Goal: Task Accomplishment & Management: Manage account settings

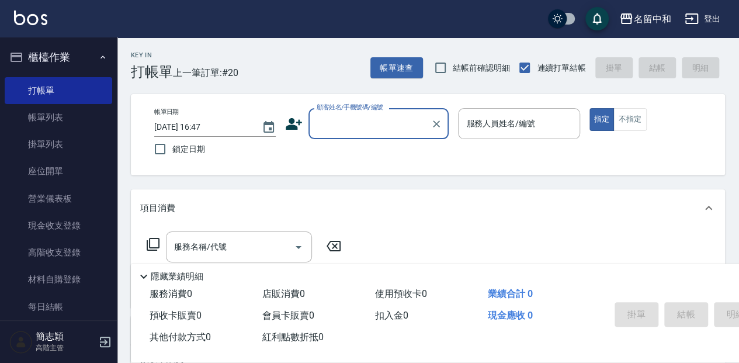
click at [352, 120] on input "顧客姓名/手機號碼/編號" at bounding box center [370, 123] width 112 height 20
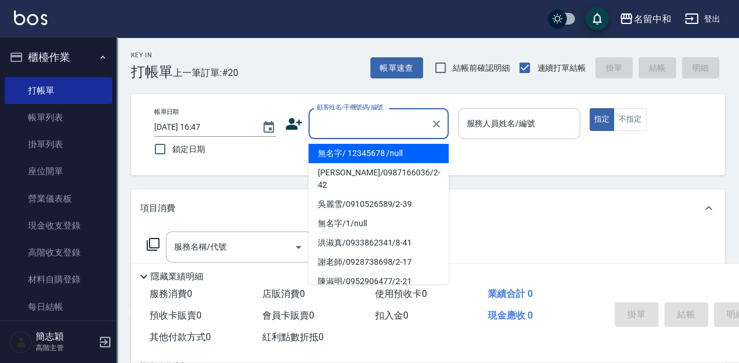
drag, startPoint x: 372, startPoint y: 152, endPoint x: 496, endPoint y: 116, distance: 129.1
click at [373, 152] on li "無名字/ 12345678 /null" at bounding box center [379, 153] width 140 height 19
type input "無名字/ 12345678 /null"
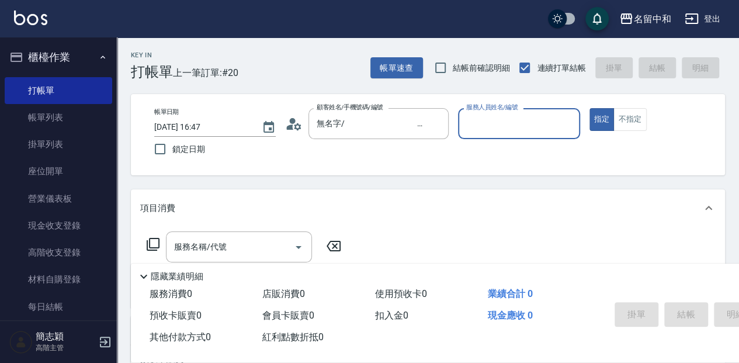
click at [497, 124] on input "服務人員姓名/編號" at bounding box center [518, 123] width 111 height 20
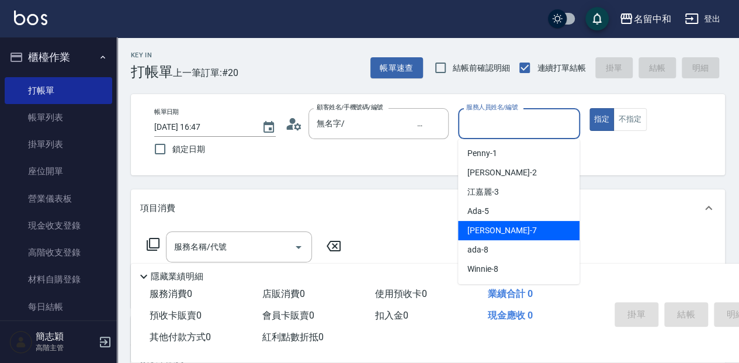
click at [551, 227] on div "[PERSON_NAME] -7" at bounding box center [519, 230] width 122 height 19
type input "[PERSON_NAME]-7"
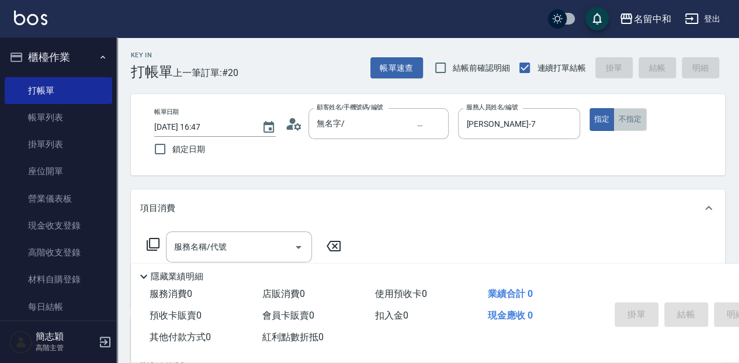
click at [621, 119] on button "不指定" at bounding box center [630, 119] width 33 height 23
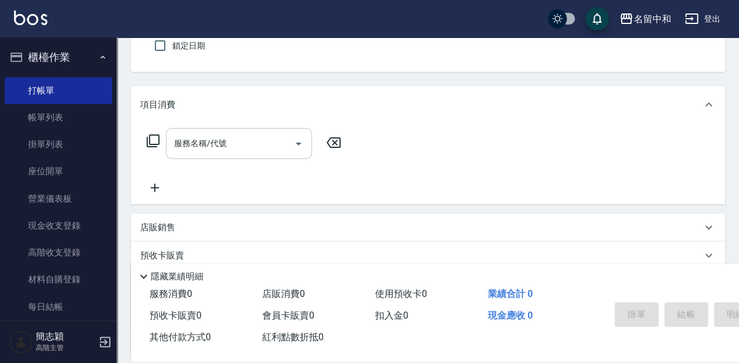
scroll to position [117, 0]
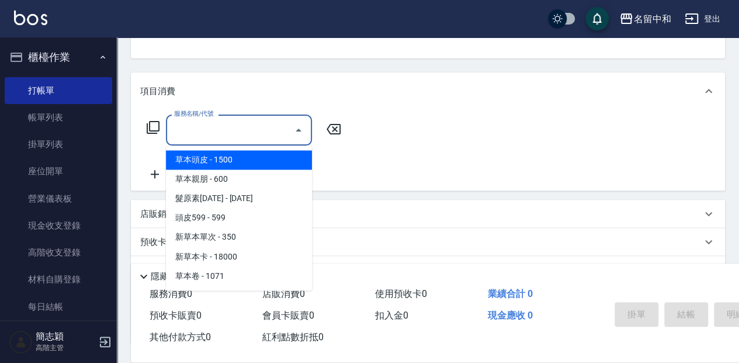
click at [219, 133] on input "服務名稱/代號" at bounding box center [230, 130] width 118 height 20
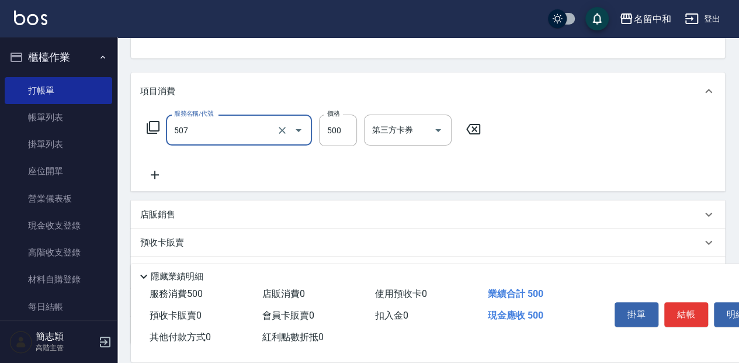
type input "補染(507)"
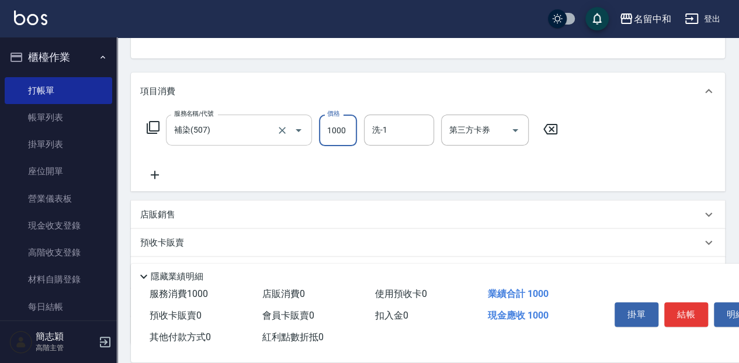
type input "1000"
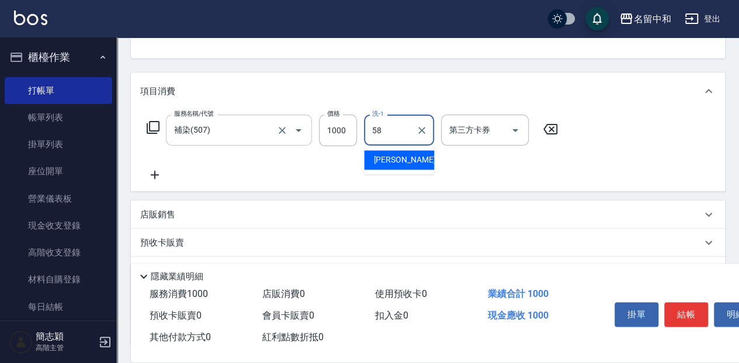
type input "[PERSON_NAME]-58"
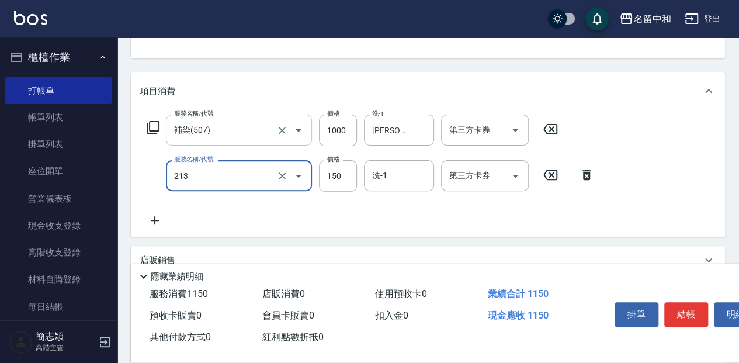
type input "親朋洗150(213)"
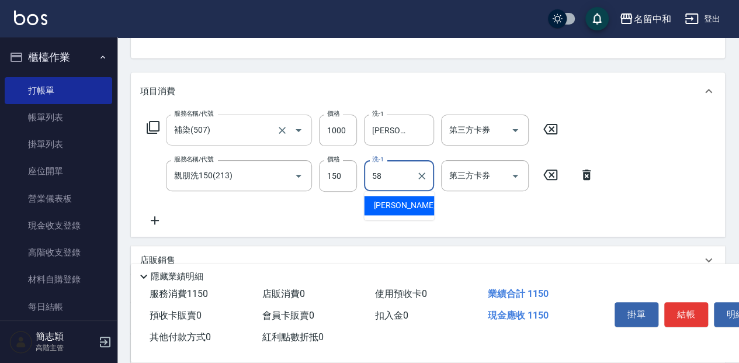
type input "[PERSON_NAME]-58"
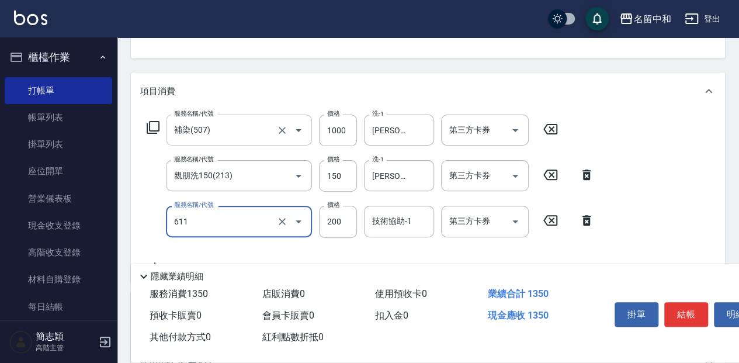
type input "染.頭皮隔離(611)"
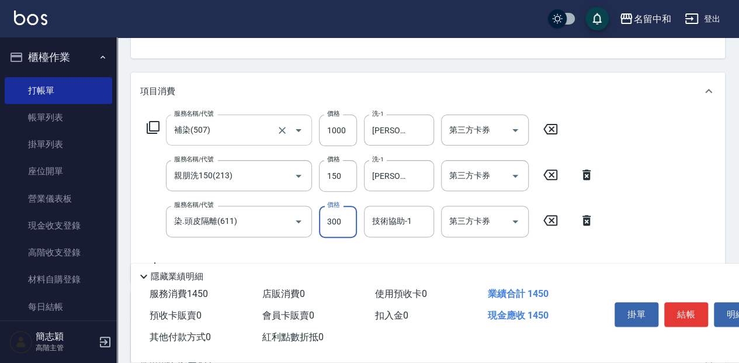
type input "300"
type input "[PERSON_NAME]-58"
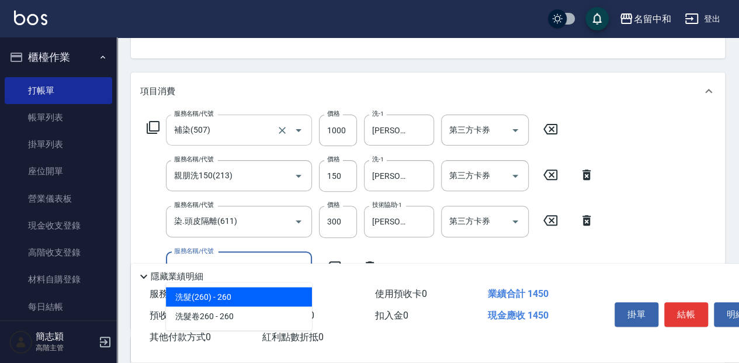
type input "605"
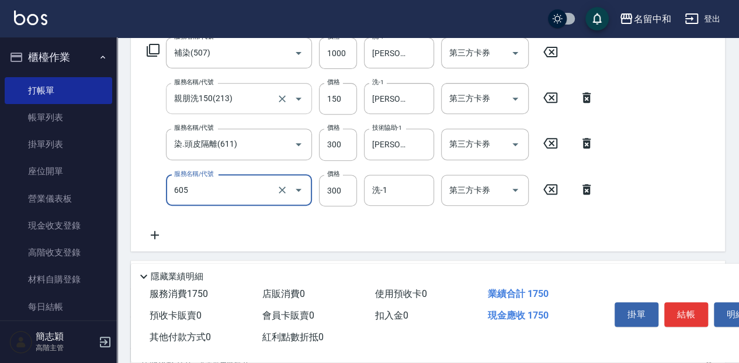
scroll to position [195, 0]
type input "剪髮(400)(401)"
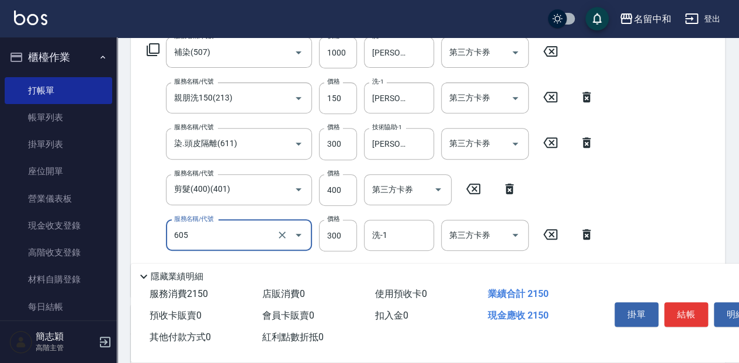
type input "燙前護(300)(605)"
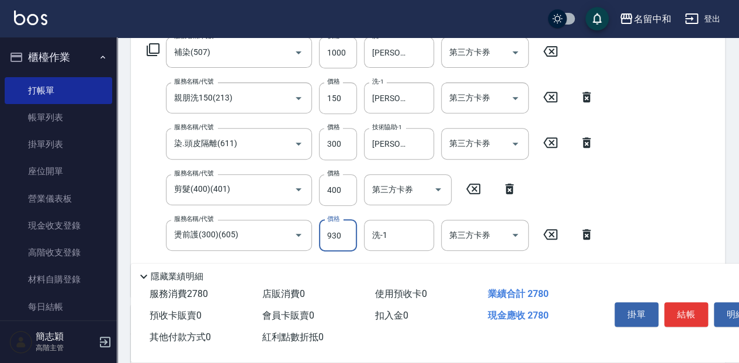
type input "930"
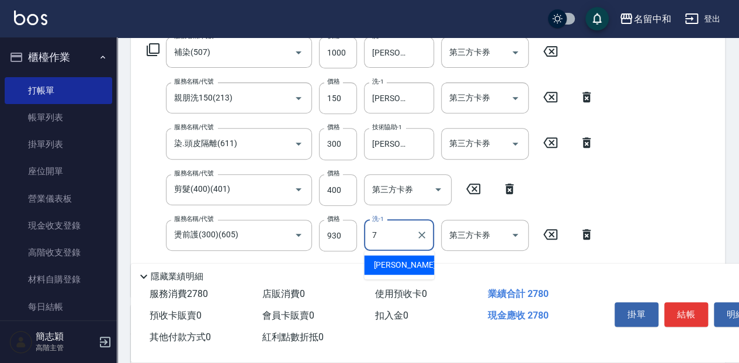
type input "[PERSON_NAME]-7"
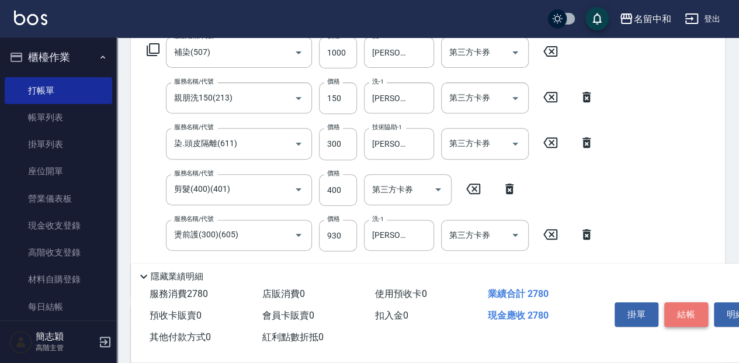
click at [686, 309] on button "結帳" at bounding box center [687, 314] width 44 height 25
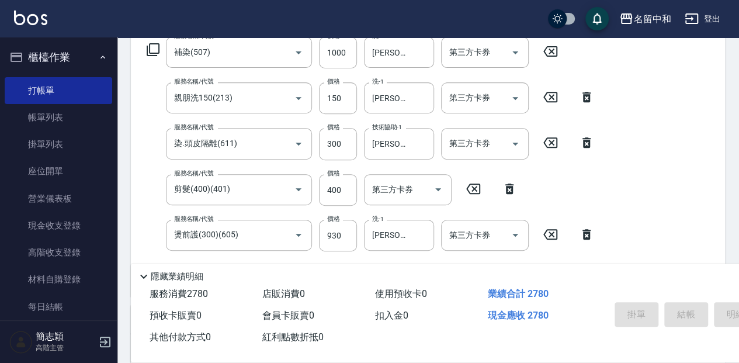
type input "[DATE] 18:01"
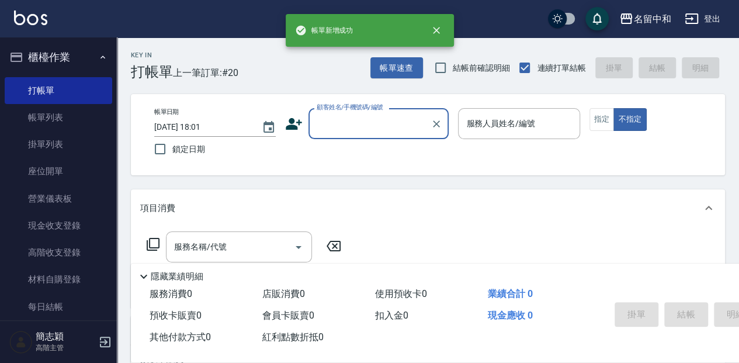
scroll to position [0, 0]
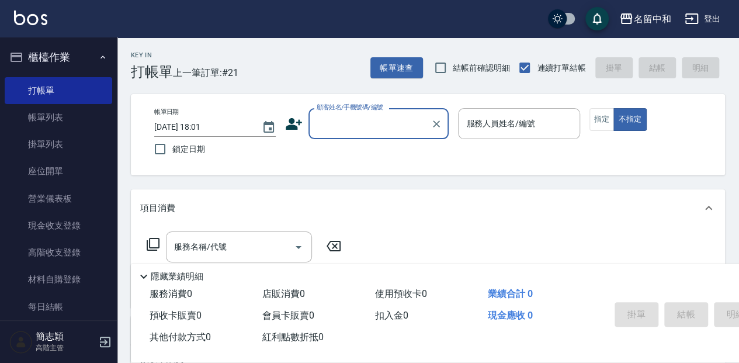
drag, startPoint x: 356, startPoint y: 122, endPoint x: 356, endPoint y: 132, distance: 10.5
click at [356, 122] on input "顧客姓名/手機號碼/編號" at bounding box center [370, 123] width 112 height 20
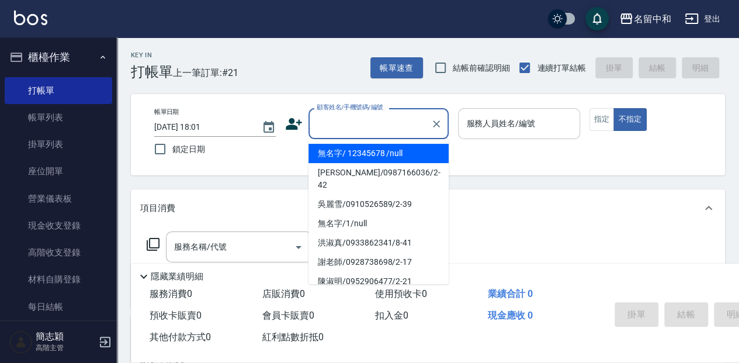
drag, startPoint x: 350, startPoint y: 158, endPoint x: 464, endPoint y: 129, distance: 117.7
click at [352, 157] on li "無名字/ 12345678 /null" at bounding box center [379, 153] width 140 height 19
type input "無名字/ 12345678 /null"
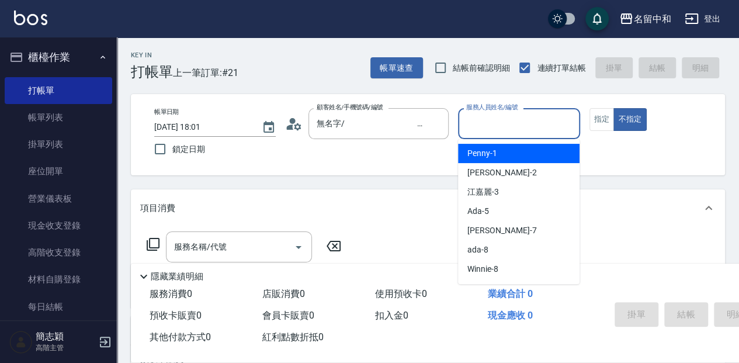
click at [485, 118] on input "服務人員姓名/編號" at bounding box center [518, 123] width 111 height 20
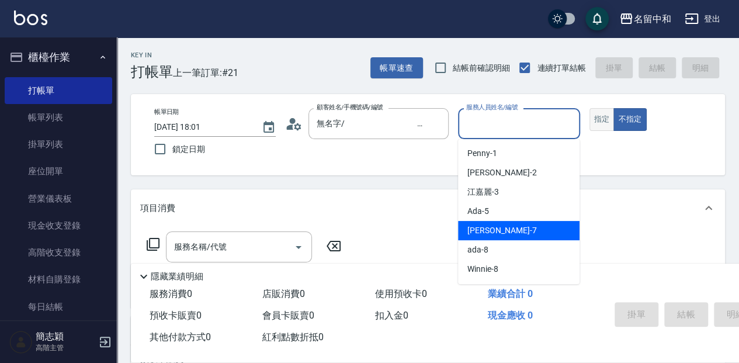
drag, startPoint x: 514, startPoint y: 235, endPoint x: 596, endPoint y: 128, distance: 134.7
click at [515, 234] on div "[PERSON_NAME] -7" at bounding box center [519, 230] width 122 height 19
type input "[PERSON_NAME]-7"
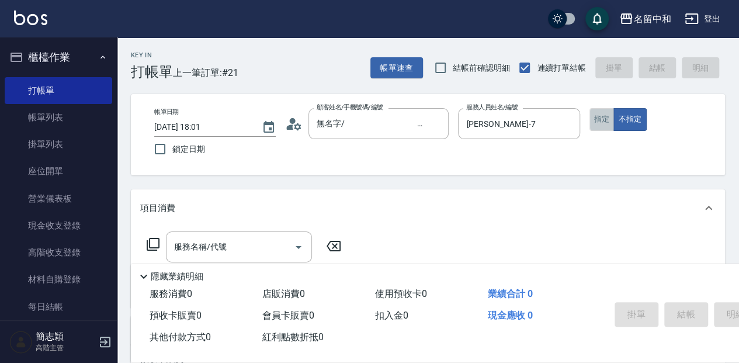
click at [598, 121] on button "指定" at bounding box center [602, 119] width 25 height 23
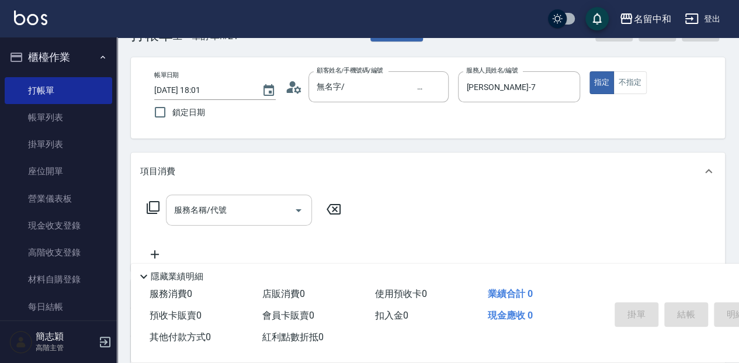
scroll to position [39, 0]
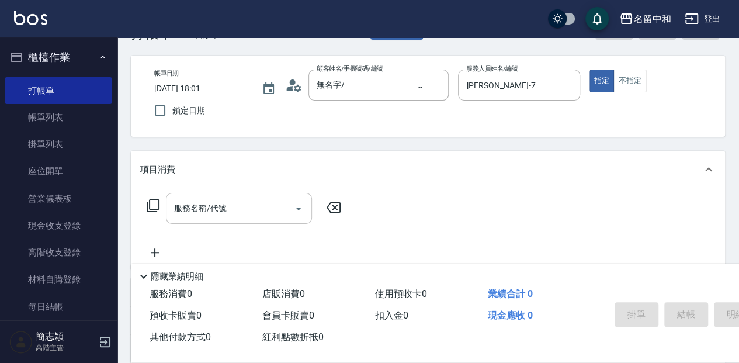
click at [262, 205] on input "服務名稱/代號" at bounding box center [230, 208] width 118 height 20
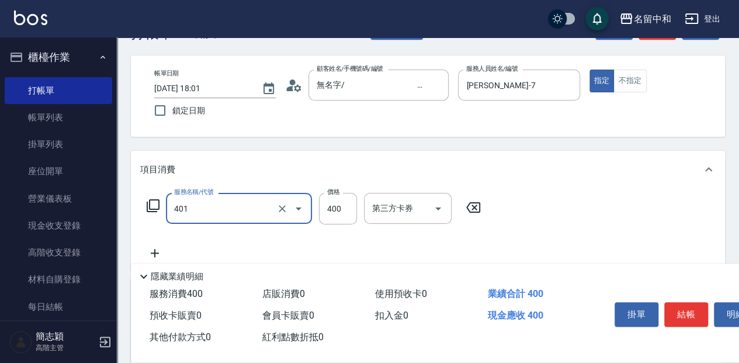
type input "剪髮(400)(401)"
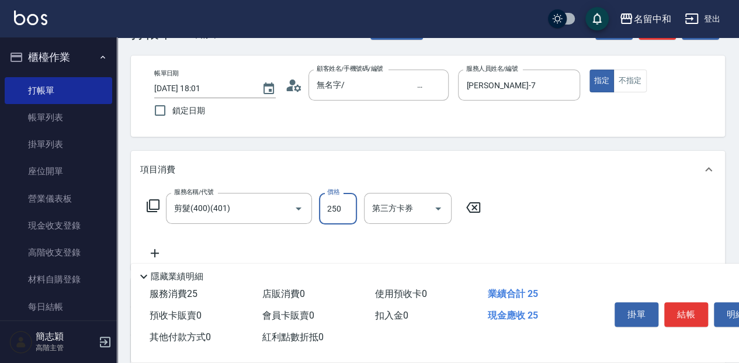
type input "250"
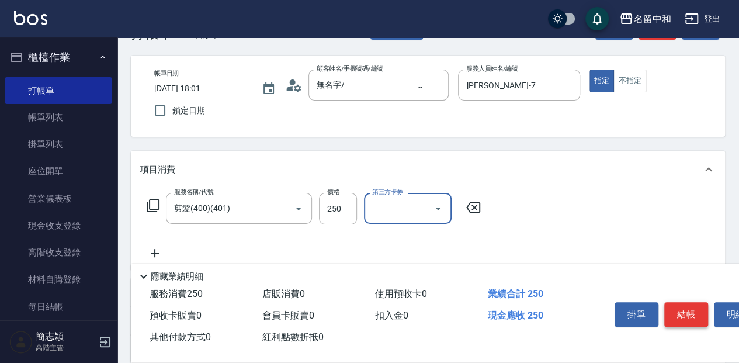
click at [692, 310] on button "結帳" at bounding box center [687, 314] width 44 height 25
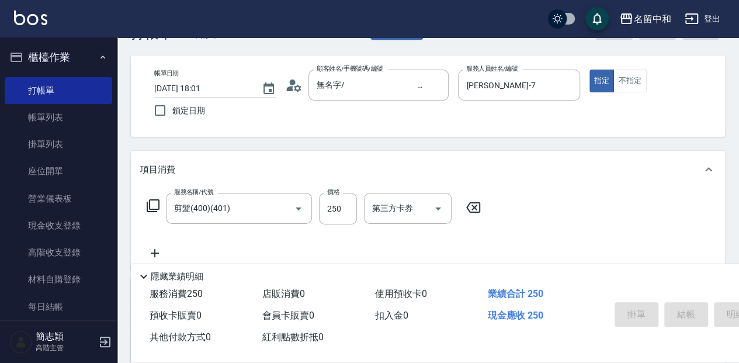
type input "[DATE] 18:02"
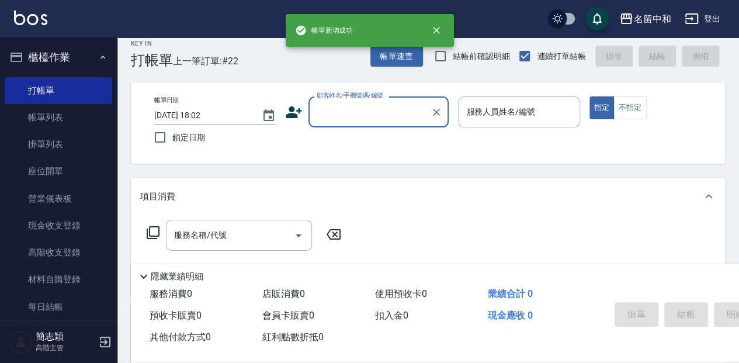
scroll to position [0, 0]
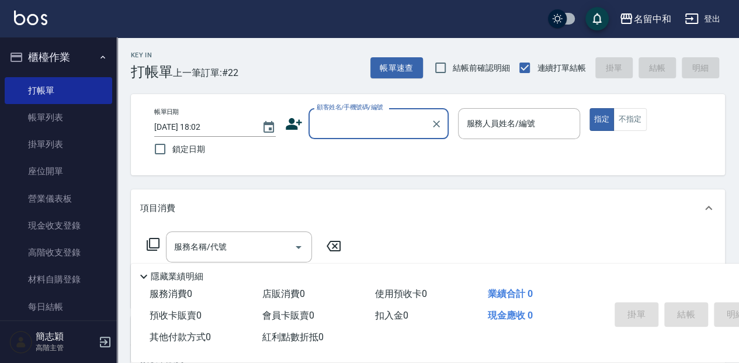
click at [348, 126] on input "顧客姓名/手機號碼/編號" at bounding box center [370, 123] width 112 height 20
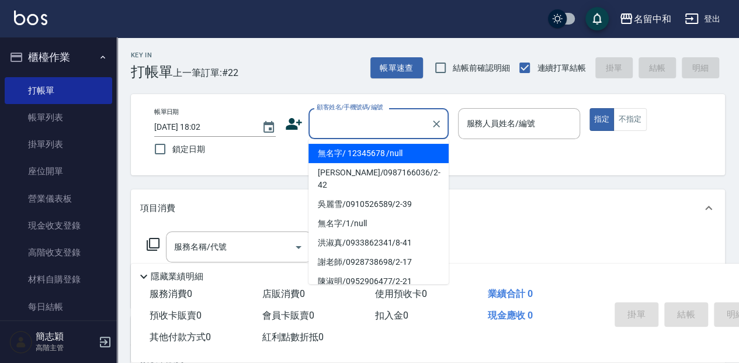
drag, startPoint x: 365, startPoint y: 150, endPoint x: 440, endPoint y: 131, distance: 77.7
click at [365, 150] on li "無名字/ 12345678 /null" at bounding box center [379, 153] width 140 height 19
type input "無名字/ 12345678 /null"
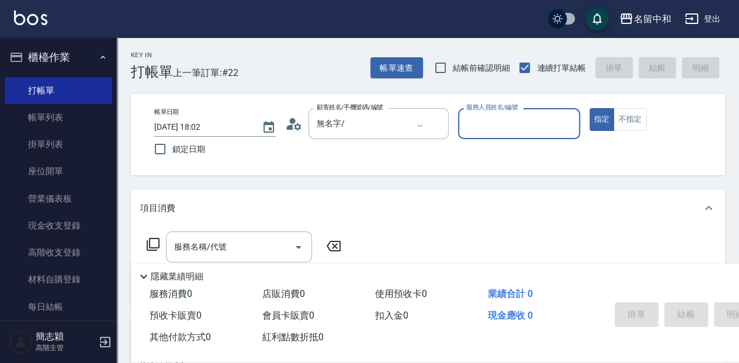
click at [490, 127] on input "服務人員姓名/編號" at bounding box center [518, 123] width 111 height 20
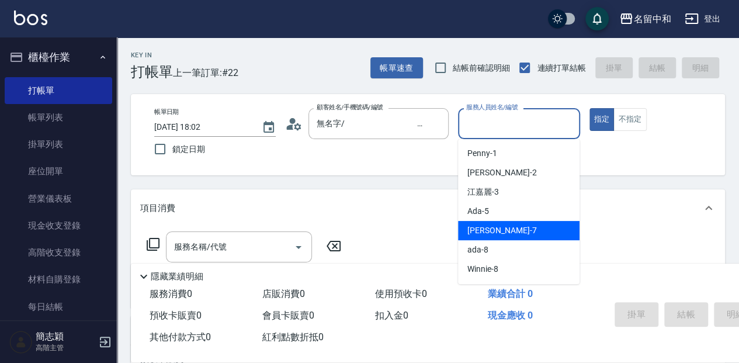
click at [477, 229] on span "[PERSON_NAME] -7" at bounding box center [502, 230] width 69 height 12
type input "[PERSON_NAME]-7"
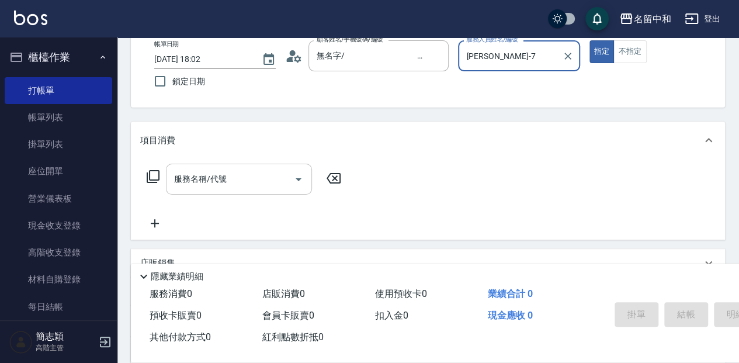
scroll to position [78, 0]
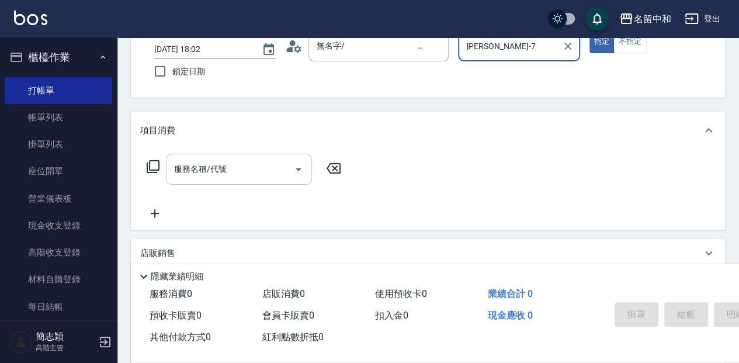
click at [227, 171] on input "服務名稱/代號" at bounding box center [230, 169] width 118 height 20
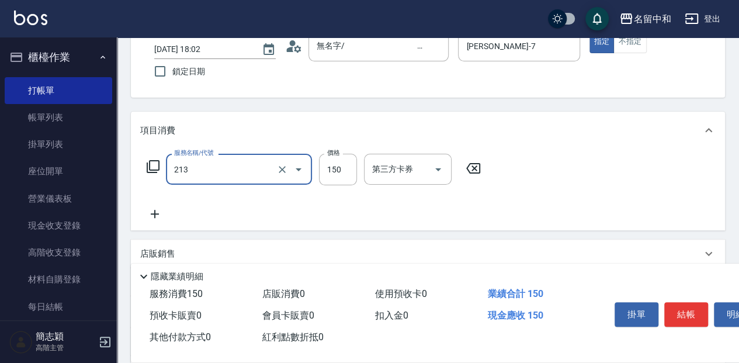
type input "親朋洗150(213)"
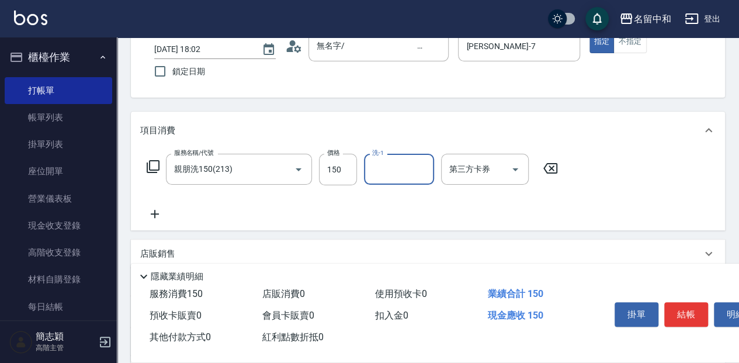
type input "2"
type input "[PERSON_NAME]-58"
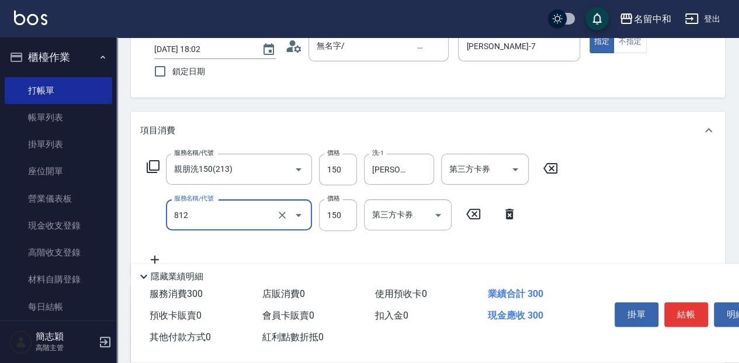
type input "單梳(812)"
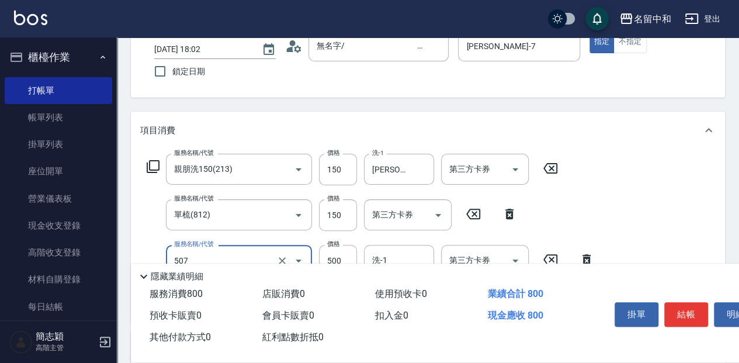
type input "補染(507)"
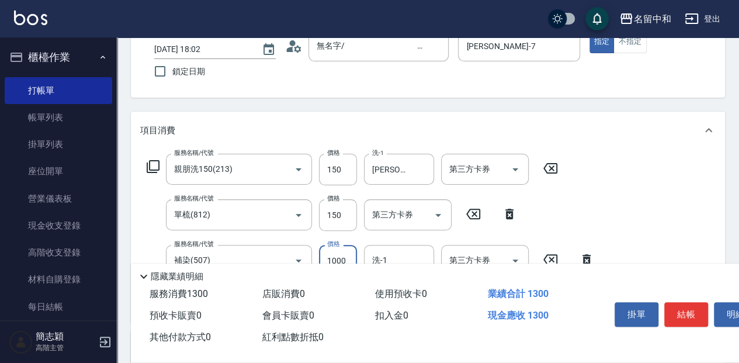
type input "1000"
type input "[PERSON_NAME]-18"
click at [681, 313] on button "結帳" at bounding box center [687, 314] width 44 height 25
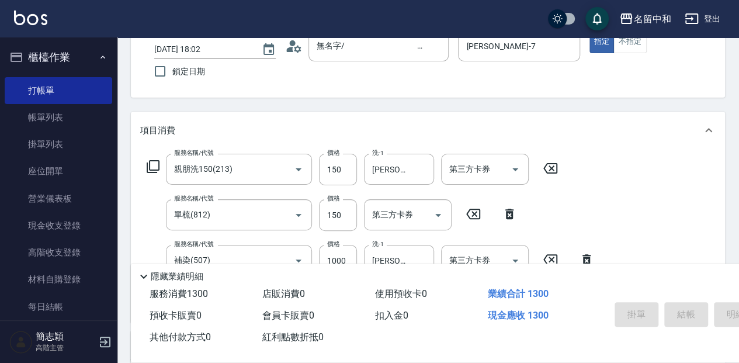
type input "[DATE] 18:03"
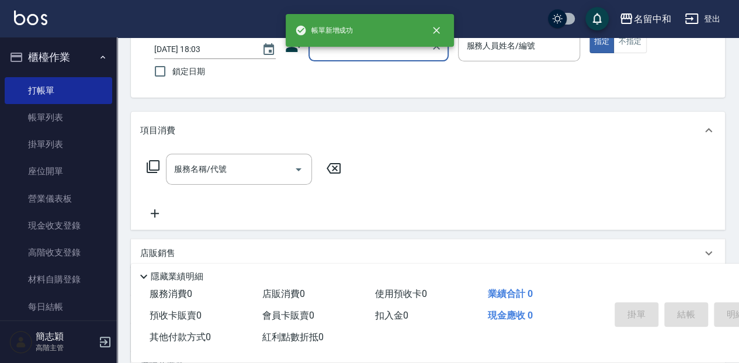
scroll to position [0, 0]
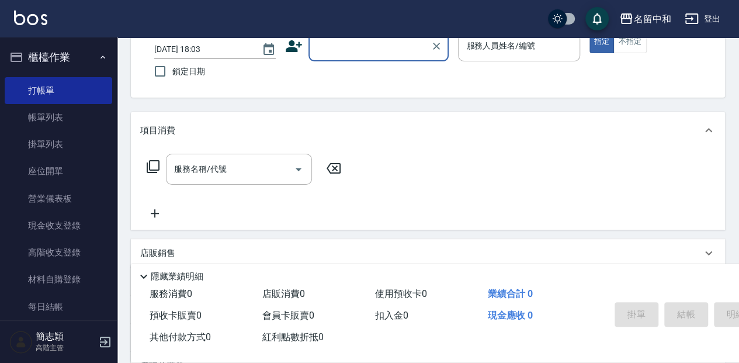
click at [359, 41] on input "顧客姓名/手機號碼/編號" at bounding box center [370, 46] width 112 height 20
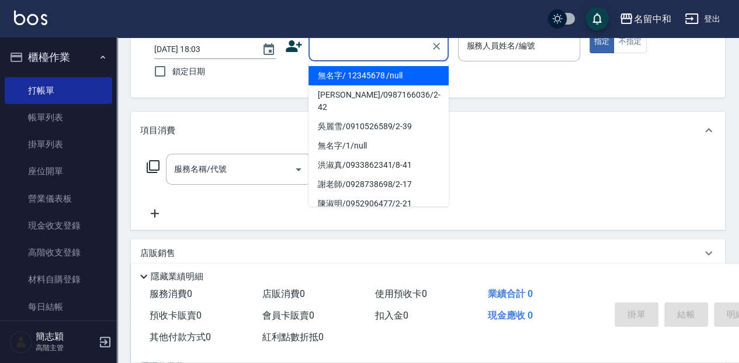
click at [371, 76] on li "無名字/ 12345678 /null" at bounding box center [379, 75] width 140 height 19
type input "無名字/ 12345678 /null"
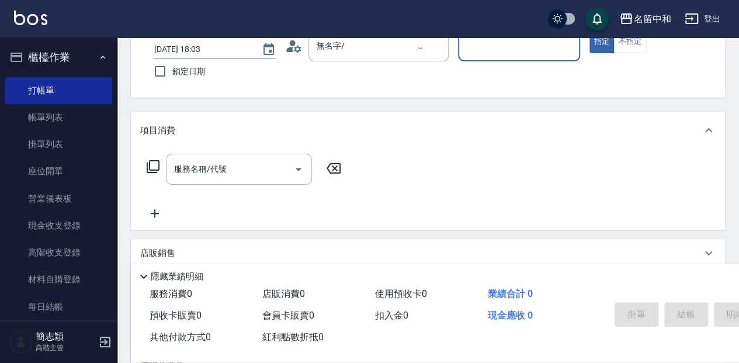
click at [483, 51] on input "服務人員姓名/編號" at bounding box center [518, 46] width 111 height 20
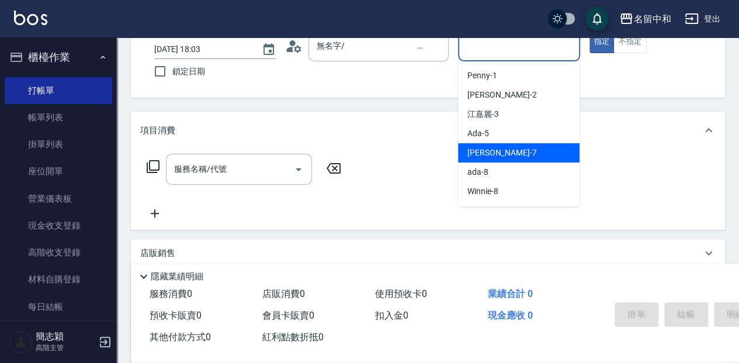
click at [500, 152] on span "[PERSON_NAME] -7" at bounding box center [502, 153] width 69 height 12
type input "[PERSON_NAME]-7"
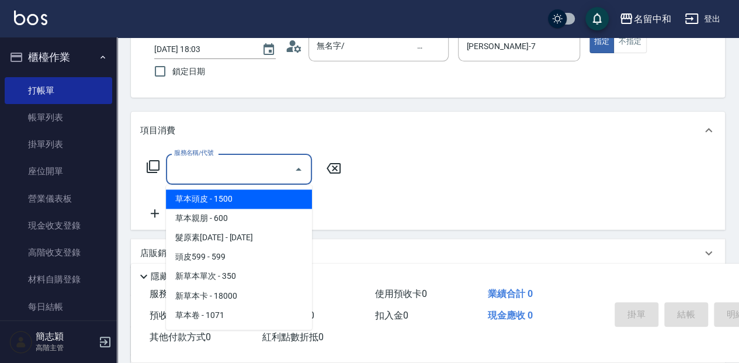
click at [213, 171] on input "服務名稱/代號" at bounding box center [230, 169] width 118 height 20
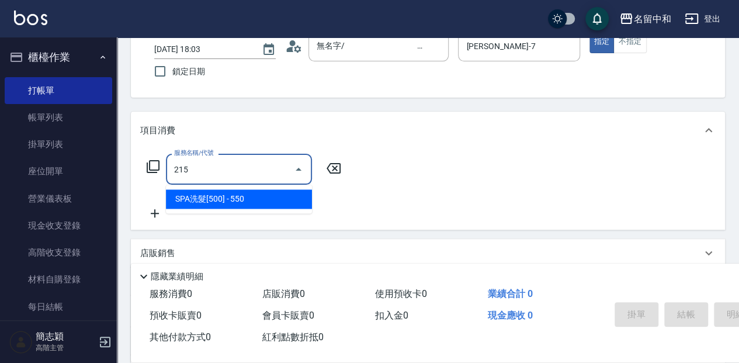
type input "SPA洗髮[500](215)"
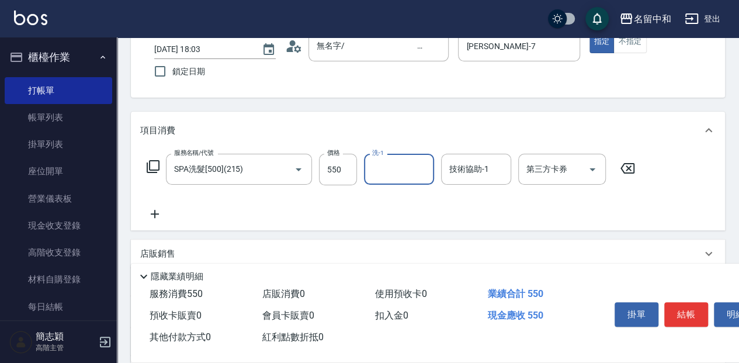
type input "5"
type input "[PERSON_NAME]-18"
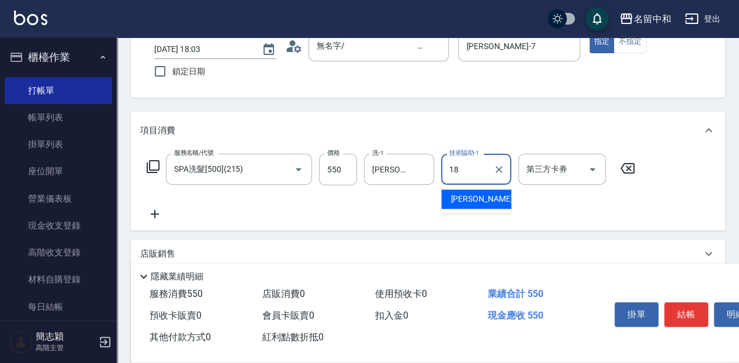
type input "[PERSON_NAME]-18"
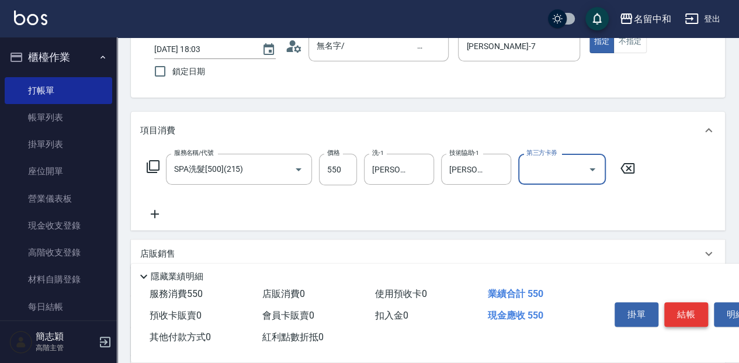
click at [690, 314] on button "結帳" at bounding box center [687, 314] width 44 height 25
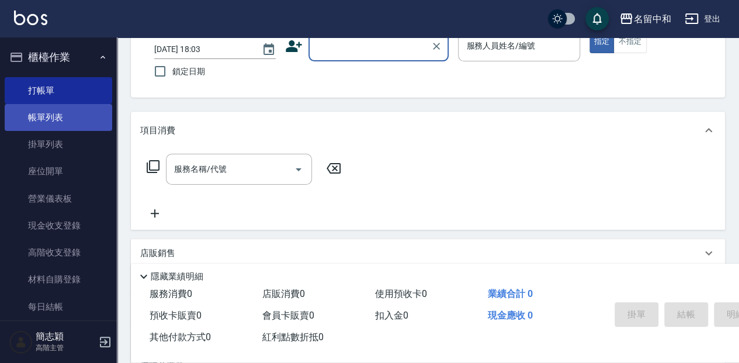
drag, startPoint x: 83, startPoint y: 116, endPoint x: 91, endPoint y: 113, distance: 8.7
click at [83, 116] on link "帳單列表" at bounding box center [59, 117] width 108 height 27
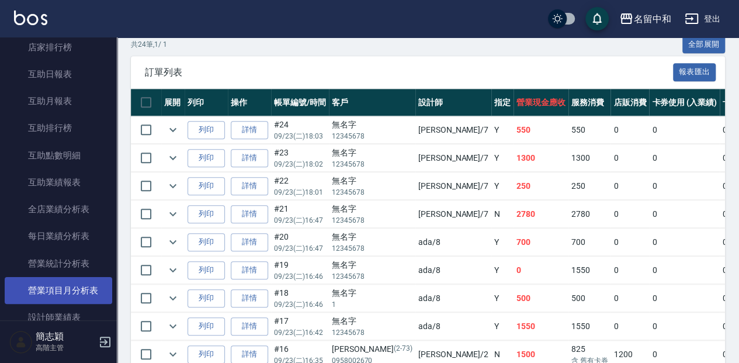
scroll to position [584, 0]
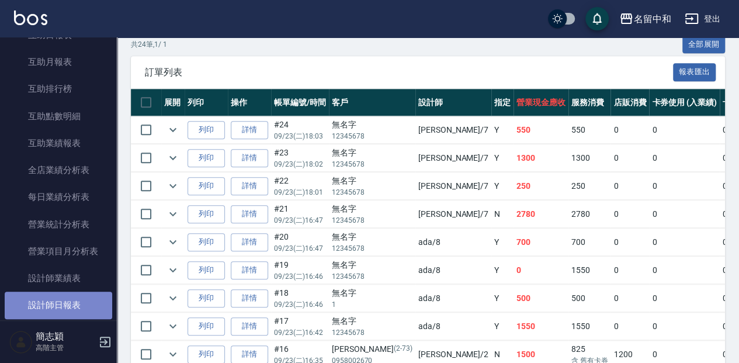
drag, startPoint x: 63, startPoint y: 300, endPoint x: 70, endPoint y: 293, distance: 9.5
click at [64, 300] on link "設計師日報表" at bounding box center [59, 305] width 108 height 27
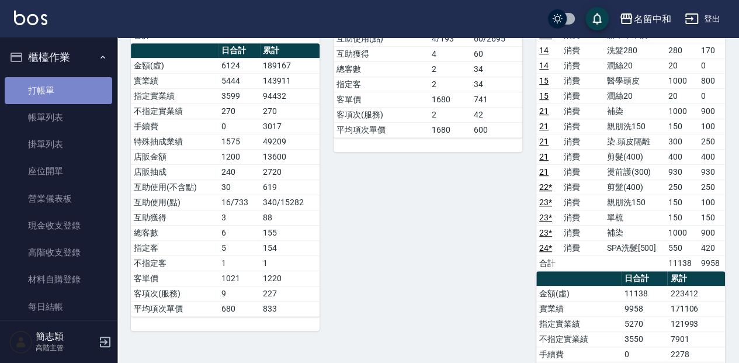
click at [59, 87] on link "打帳單" at bounding box center [59, 90] width 108 height 27
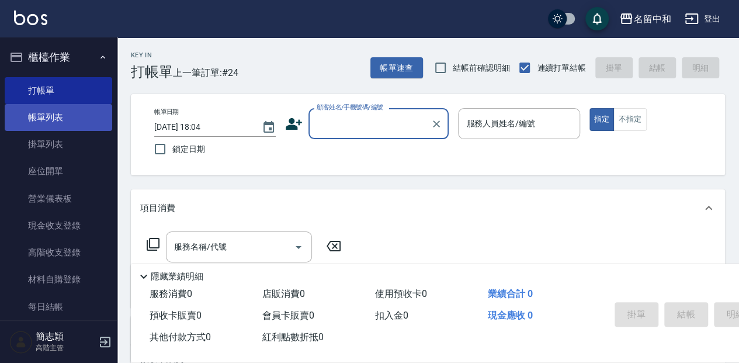
click at [81, 112] on link "帳單列表" at bounding box center [59, 117] width 108 height 27
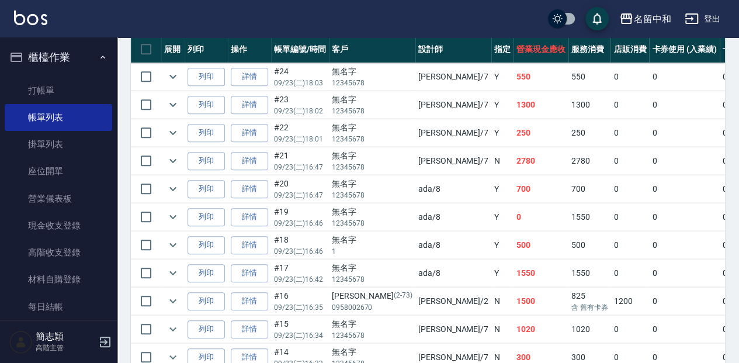
scroll to position [312, 0]
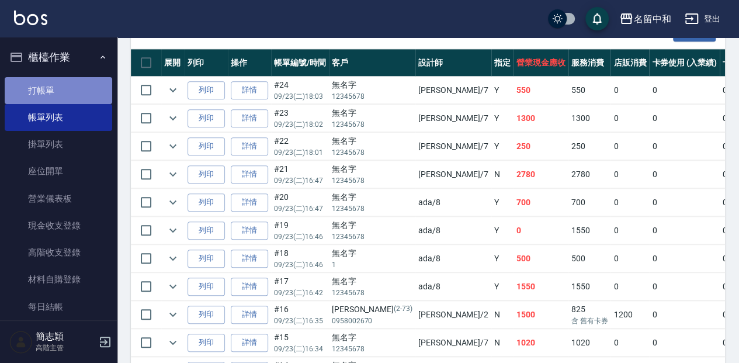
click at [65, 86] on link "打帳單" at bounding box center [59, 90] width 108 height 27
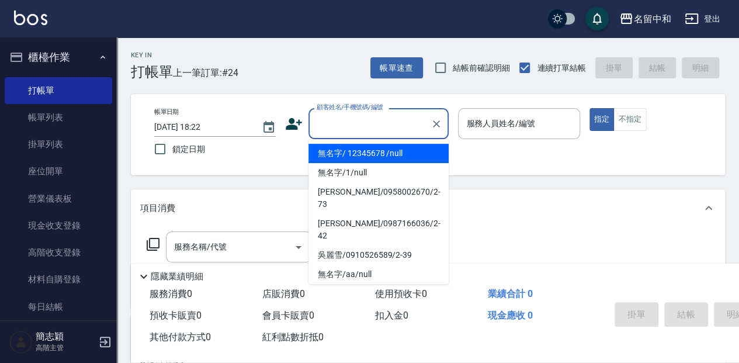
click at [334, 123] on input "顧客姓名/手機號碼/編號" at bounding box center [370, 123] width 112 height 20
click at [380, 157] on li "無名字/ 12345678 /null" at bounding box center [379, 153] width 140 height 19
type input "無名字/ 12345678 /null"
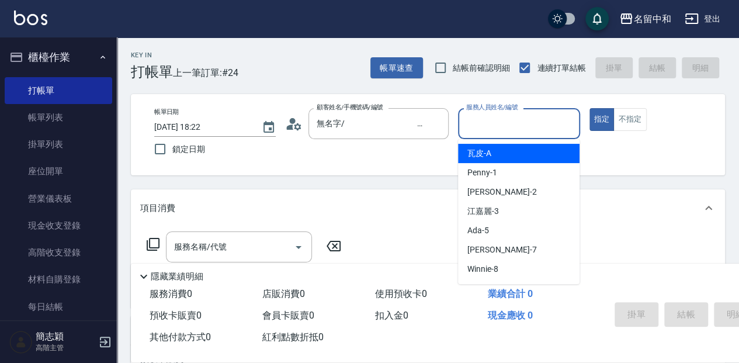
click at [498, 120] on input "服務人員姓名/編號" at bounding box center [518, 123] width 111 height 20
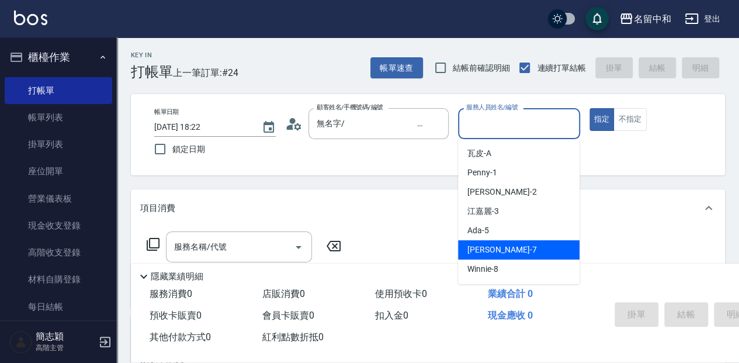
click at [526, 247] on div "[PERSON_NAME] -7" at bounding box center [519, 249] width 122 height 19
type input "[PERSON_NAME]-7"
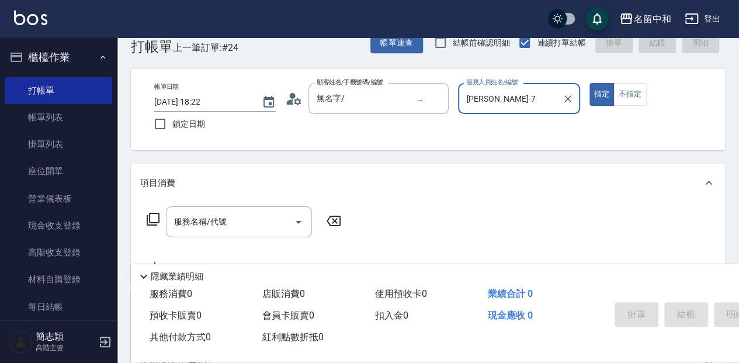
scroll to position [39, 0]
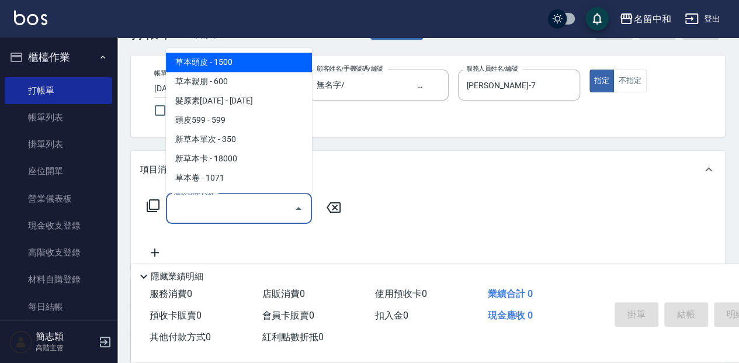
drag, startPoint x: 233, startPoint y: 210, endPoint x: 225, endPoint y: 226, distance: 17.3
click at [233, 210] on input "服務名稱/代號" at bounding box center [230, 208] width 118 height 20
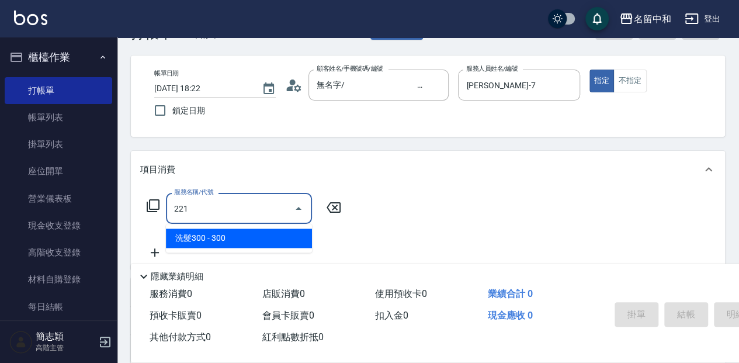
type input "洗髮300(221)"
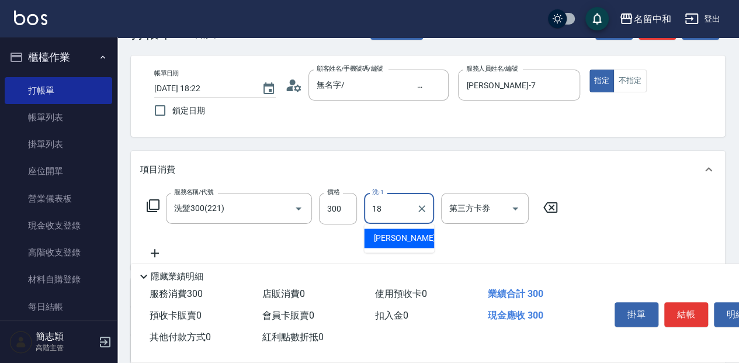
type input "[PERSON_NAME]-18"
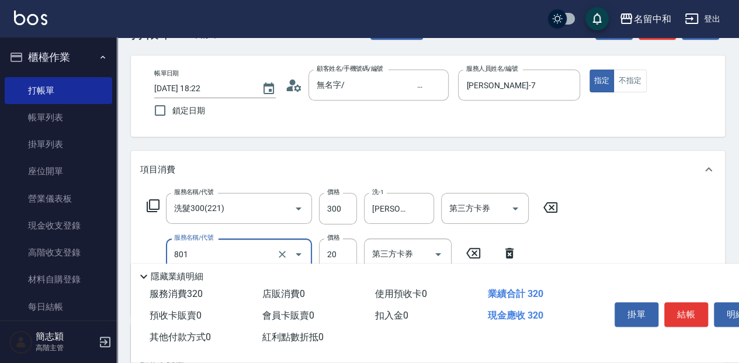
type input "潤絲20(801)"
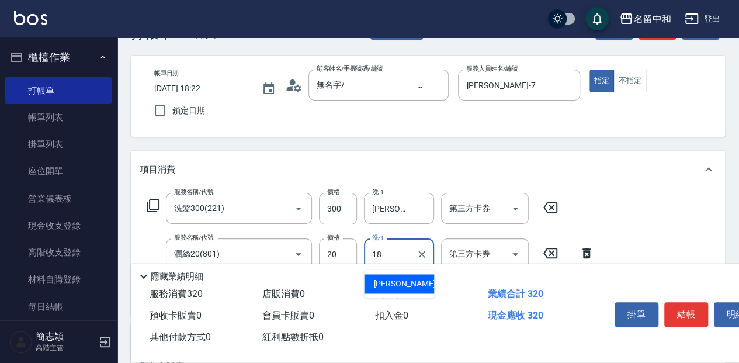
type input "[PERSON_NAME]-18"
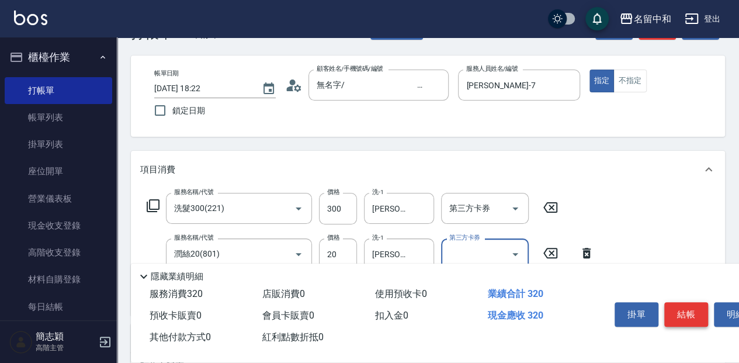
click at [692, 314] on button "結帳" at bounding box center [687, 314] width 44 height 25
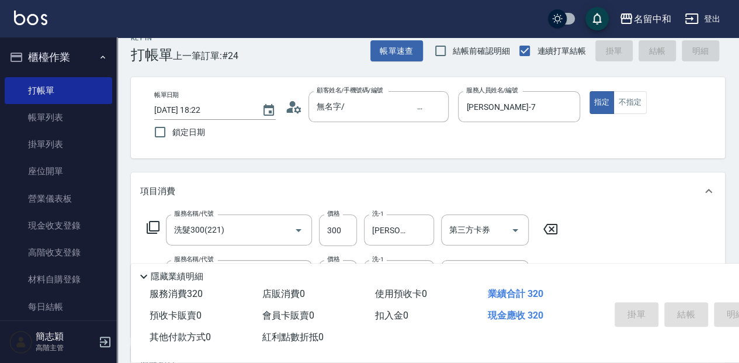
scroll to position [0, 0]
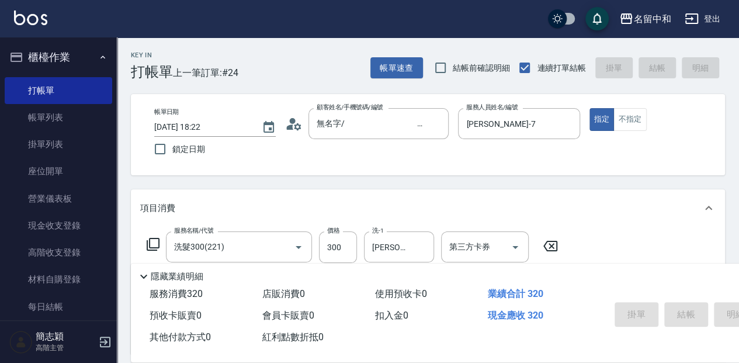
type input "[DATE] 18:23"
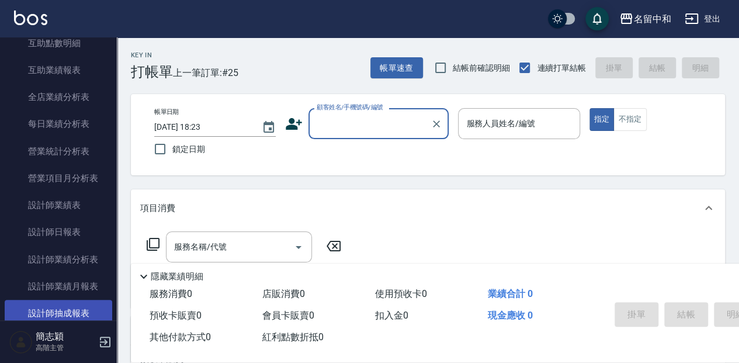
scroll to position [662, 0]
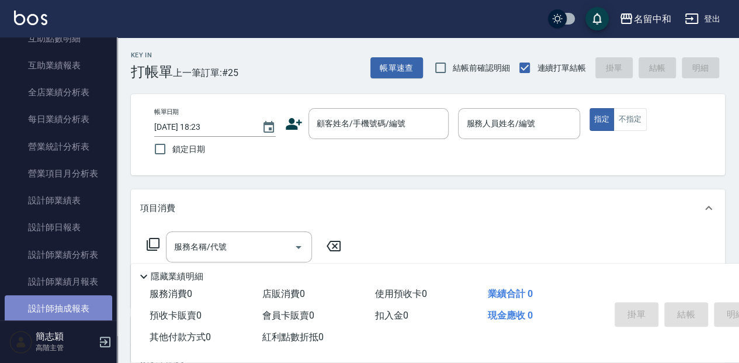
click at [86, 303] on link "設計師抽成報表" at bounding box center [59, 308] width 108 height 27
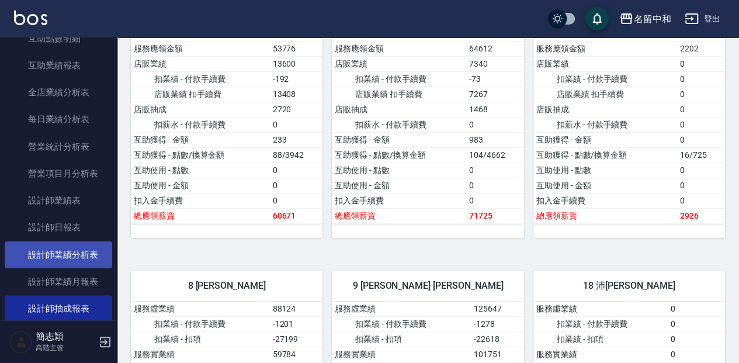
scroll to position [701, 0]
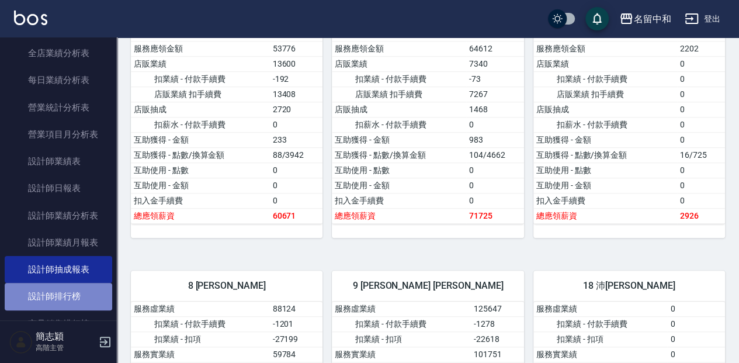
click at [68, 296] on link "設計師排行榜" at bounding box center [59, 296] width 108 height 27
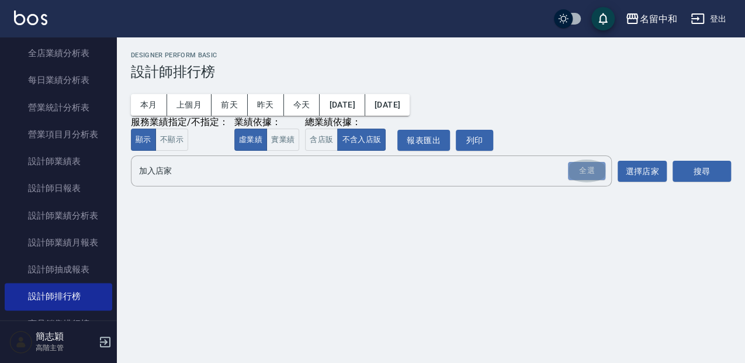
drag, startPoint x: 592, startPoint y: 174, endPoint x: 691, endPoint y: 185, distance: 100.0
click at [592, 174] on div "全選" at bounding box center [586, 171] width 37 height 18
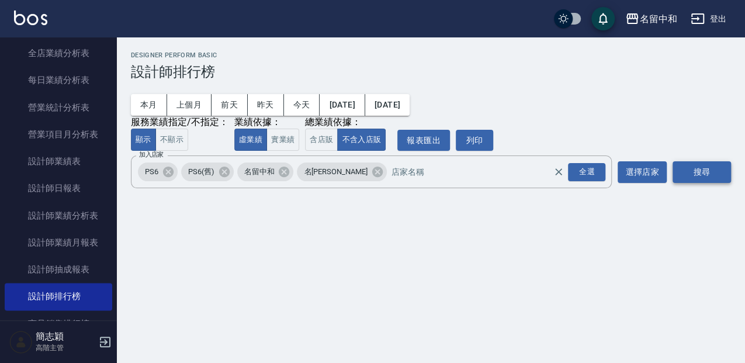
click at [708, 170] on button "搜尋" at bounding box center [702, 172] width 58 height 22
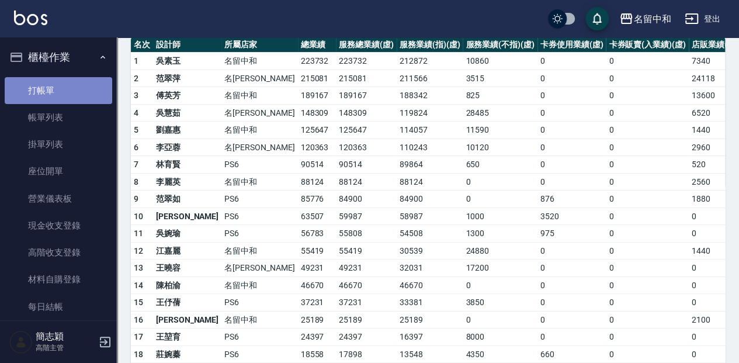
click at [72, 82] on link "打帳單" at bounding box center [59, 90] width 108 height 27
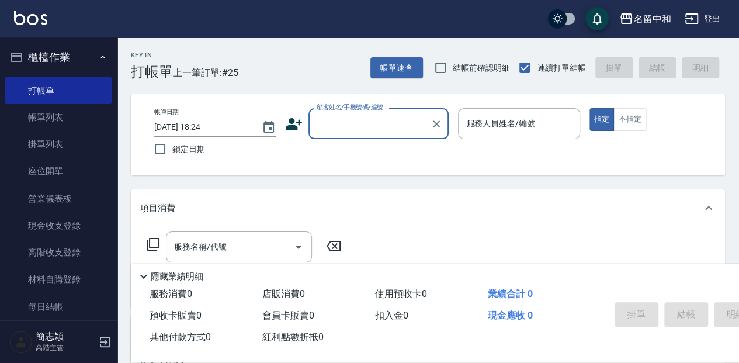
click at [358, 124] on input "顧客姓名/手機號碼/編號" at bounding box center [370, 123] width 112 height 20
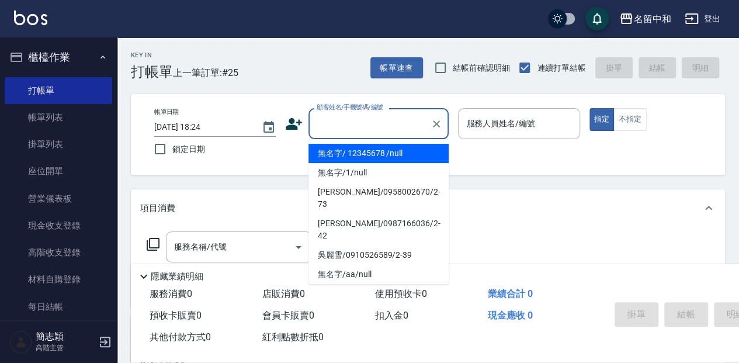
drag, startPoint x: 355, startPoint y: 147, endPoint x: 496, endPoint y: 131, distance: 141.8
click at [355, 148] on li "無名字/ 12345678 /null" at bounding box center [379, 153] width 140 height 19
type input "無名字/ 12345678 /null"
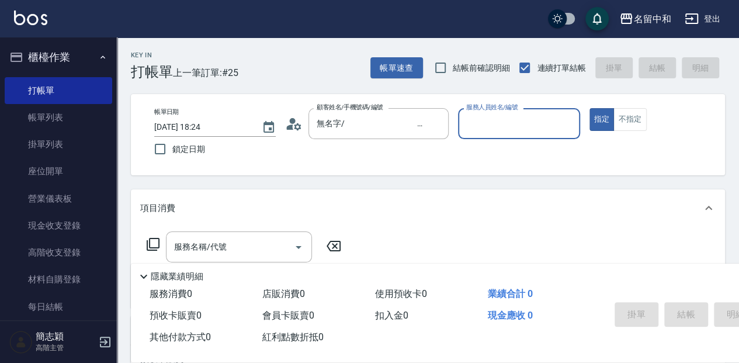
click at [496, 131] on input "服務人員姓名/編號" at bounding box center [518, 123] width 111 height 20
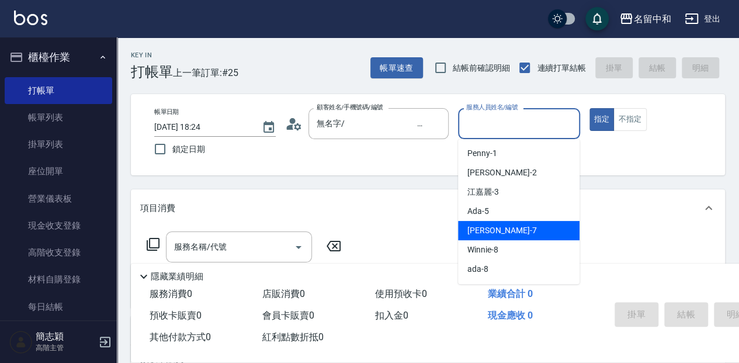
drag, startPoint x: 513, startPoint y: 229, endPoint x: 436, endPoint y: 234, distance: 76.7
click at [513, 228] on div "[PERSON_NAME] -7" at bounding box center [519, 230] width 122 height 19
type input "[PERSON_NAME]-7"
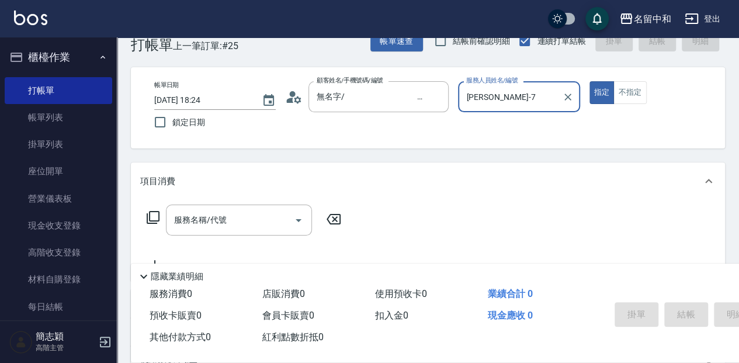
scroll to position [39, 0]
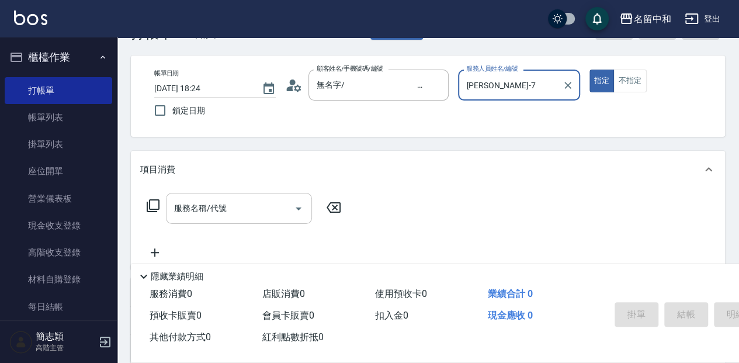
click at [225, 206] on input "服務名稱/代號" at bounding box center [230, 208] width 118 height 20
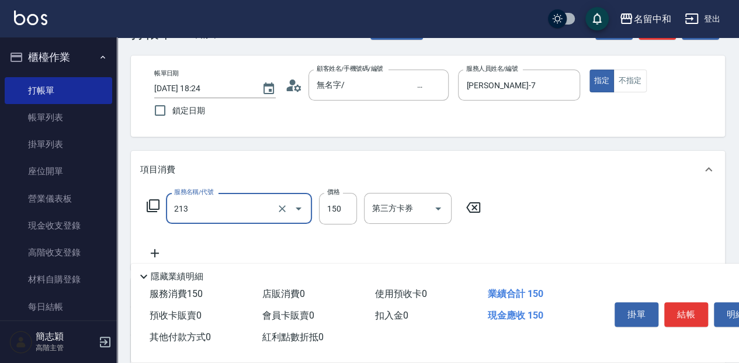
type input "親朋洗150(213)"
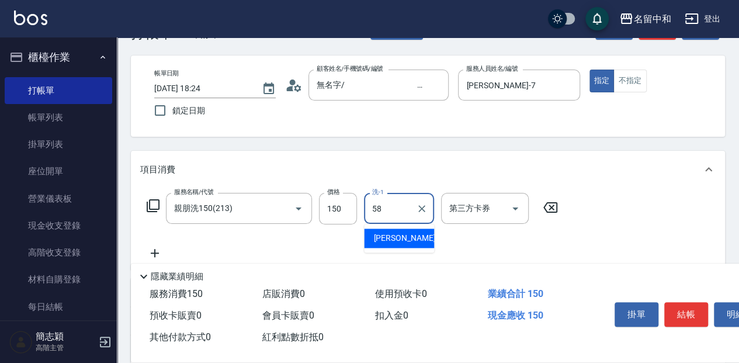
type input "[PERSON_NAME]-58"
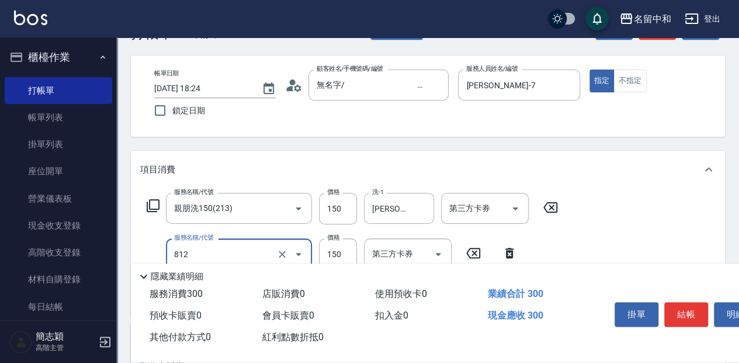
type input "單梳(812)"
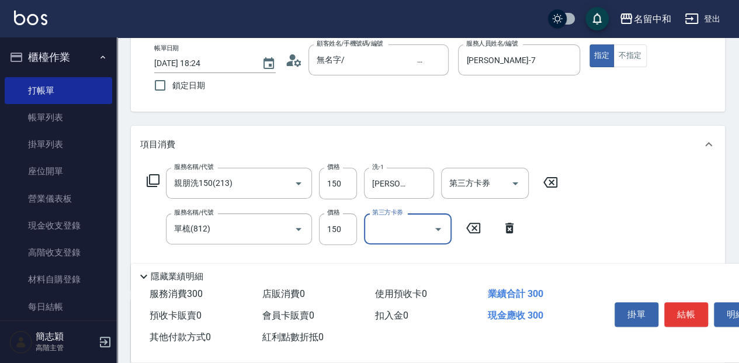
scroll to position [78, 0]
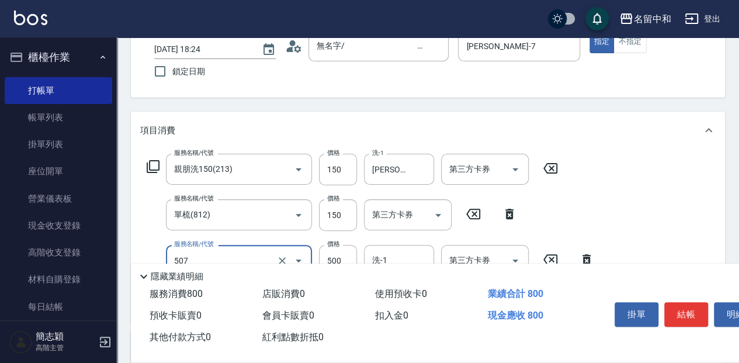
type input "補染(507)"
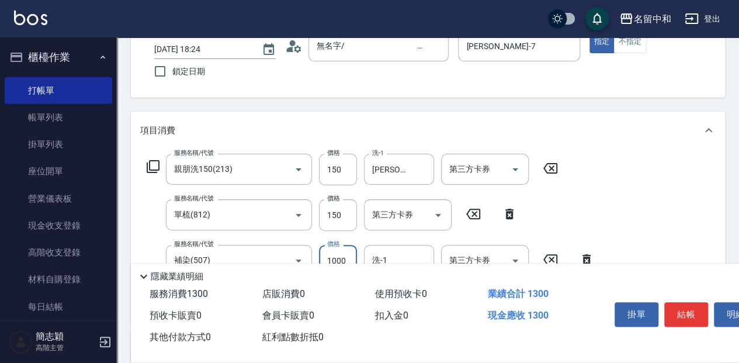
type input "1000"
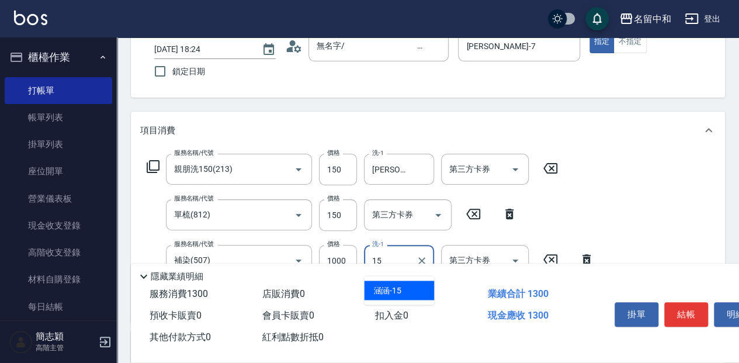
type input "涵涵-15"
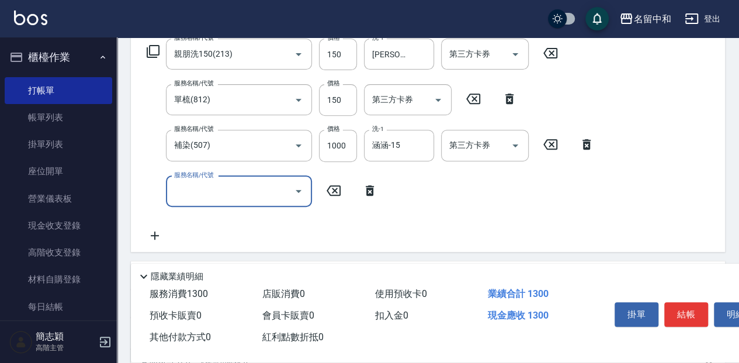
scroll to position [195, 0]
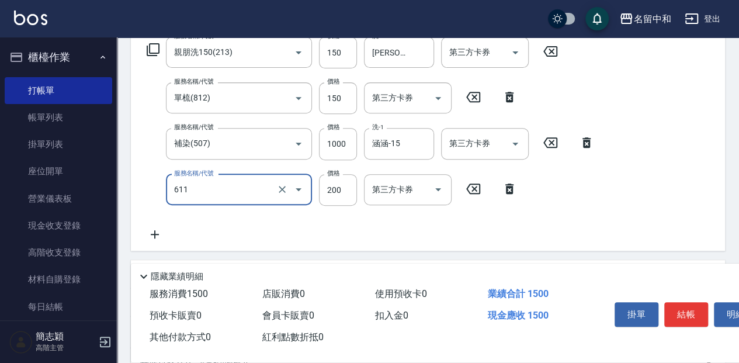
type input "染.頭皮隔離(611)"
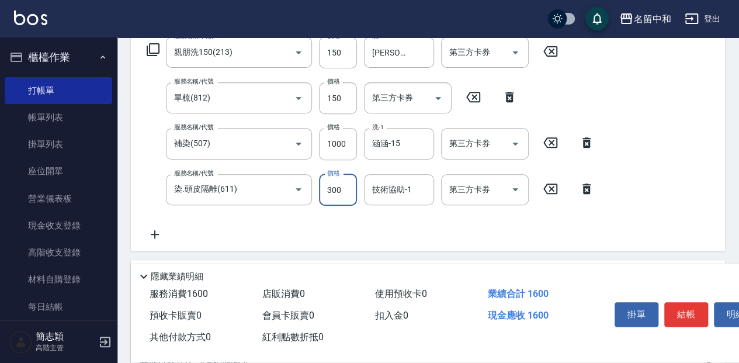
type input "300"
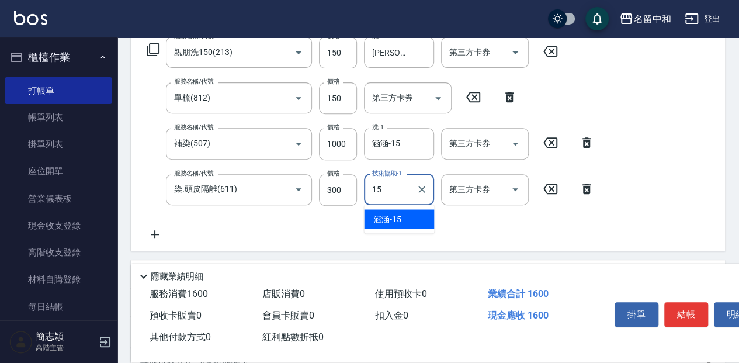
type input "涵涵-15"
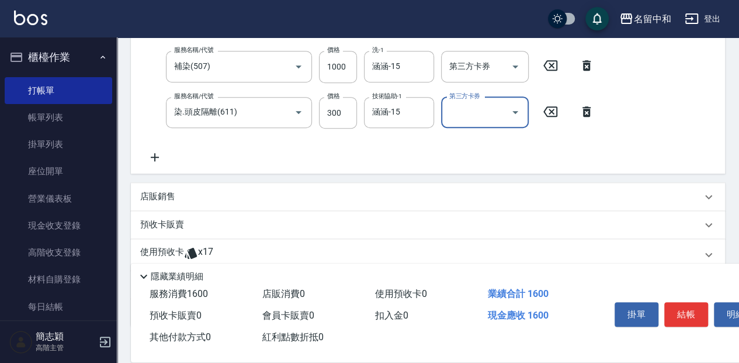
scroll to position [272, 0]
click at [154, 195] on p "店販銷售" at bounding box center [157, 196] width 35 height 12
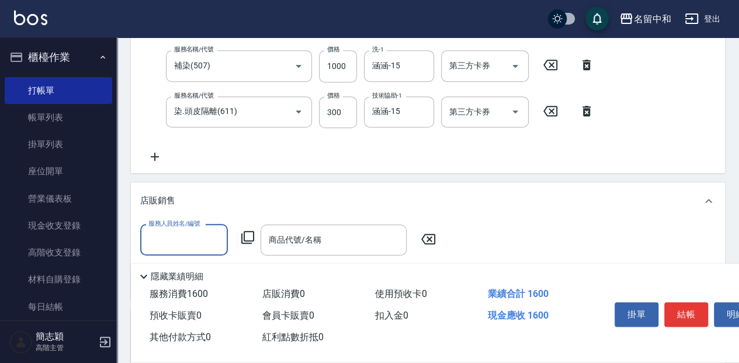
scroll to position [0, 0]
click at [189, 240] on input "服務人員姓名/編號" at bounding box center [184, 240] width 77 height 20
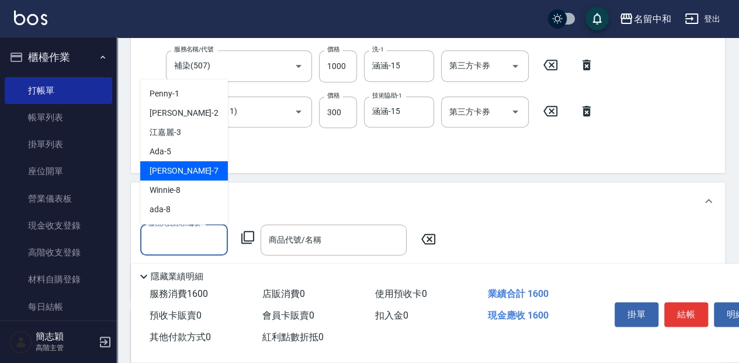
click at [189, 171] on div "[PERSON_NAME] -7" at bounding box center [184, 170] width 88 height 19
type input "[PERSON_NAME]-7"
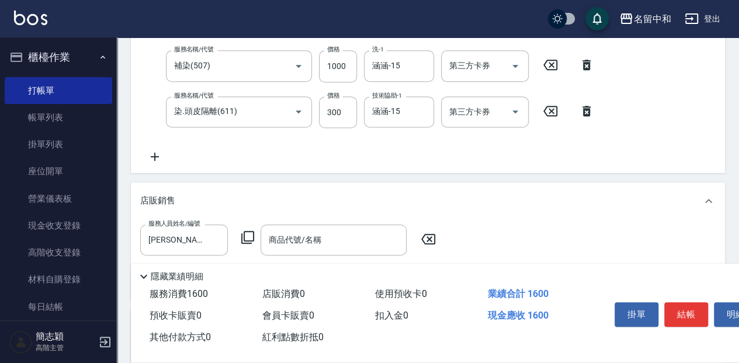
click at [250, 237] on icon at bounding box center [248, 237] width 14 height 14
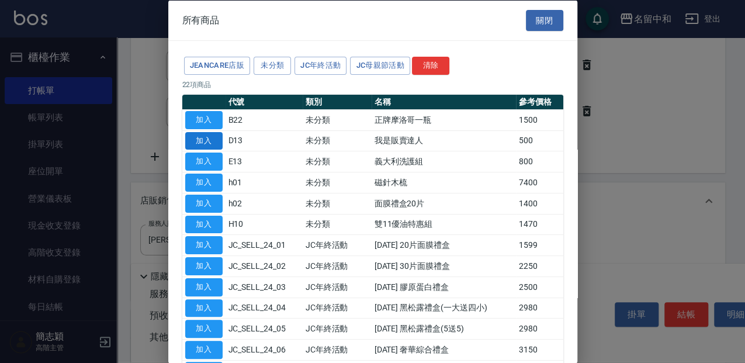
click at [203, 140] on button "加入" at bounding box center [203, 141] width 37 height 18
type input "我是販賣達人"
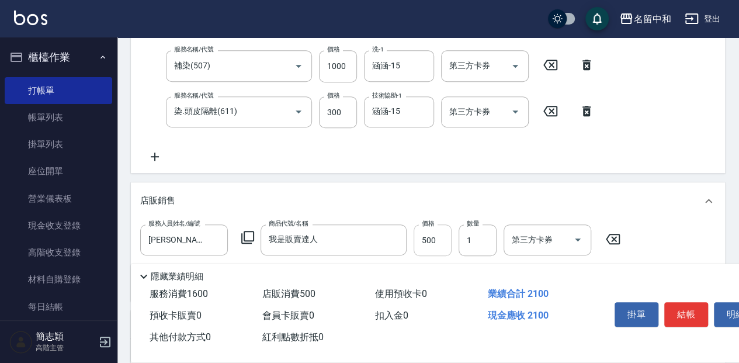
click at [437, 240] on input "500" at bounding box center [433, 240] width 38 height 32
type input "300"
click at [691, 314] on button "結帳" at bounding box center [687, 314] width 44 height 25
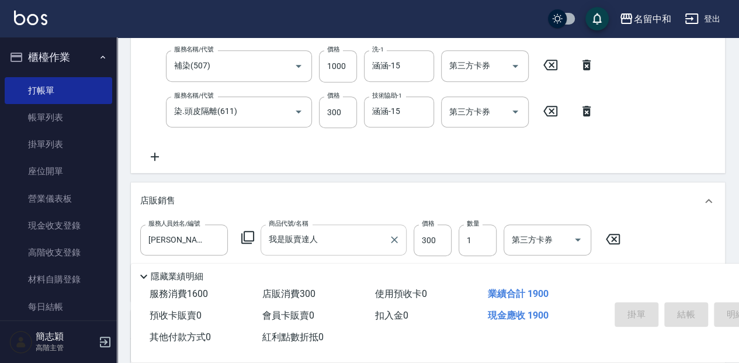
type input "[DATE] 18:42"
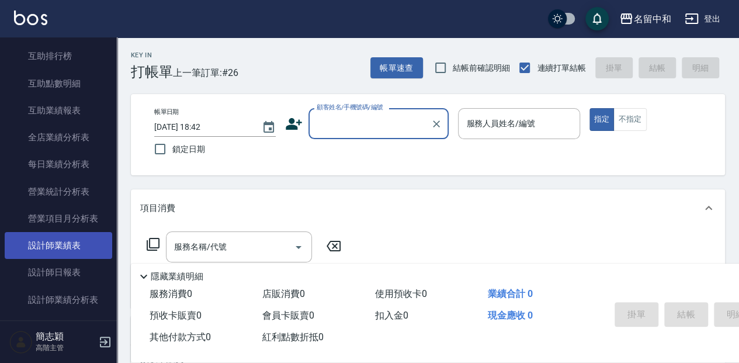
scroll to position [623, 0]
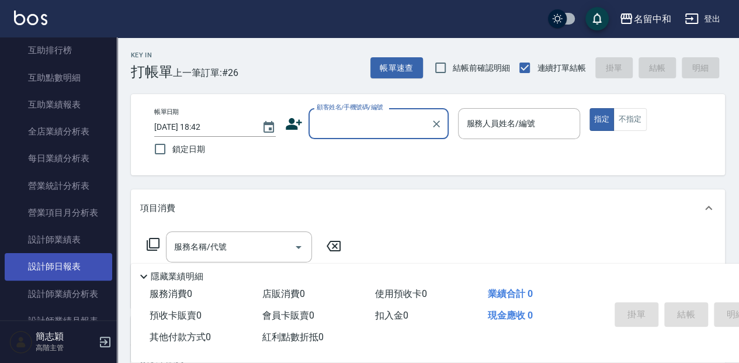
drag, startPoint x: 71, startPoint y: 260, endPoint x: 88, endPoint y: 255, distance: 17.6
click at [71, 260] on link "設計師日報表" at bounding box center [59, 266] width 108 height 27
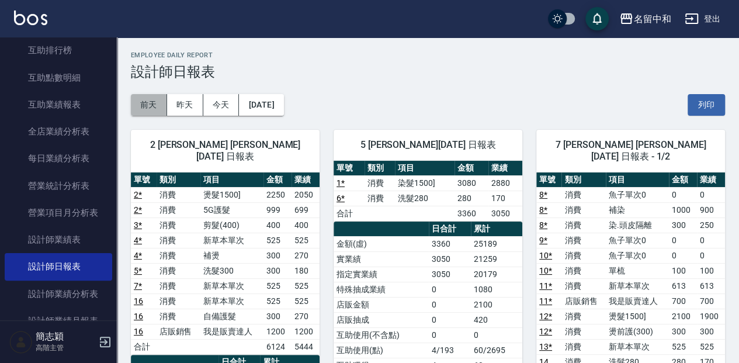
click at [151, 103] on button "前天" at bounding box center [149, 105] width 36 height 22
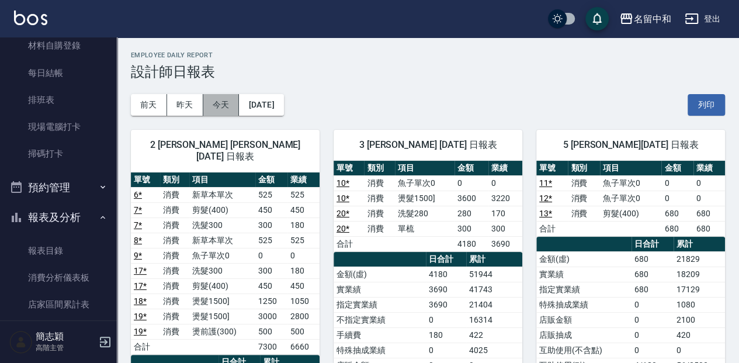
click at [222, 107] on button "今天" at bounding box center [221, 105] width 36 height 22
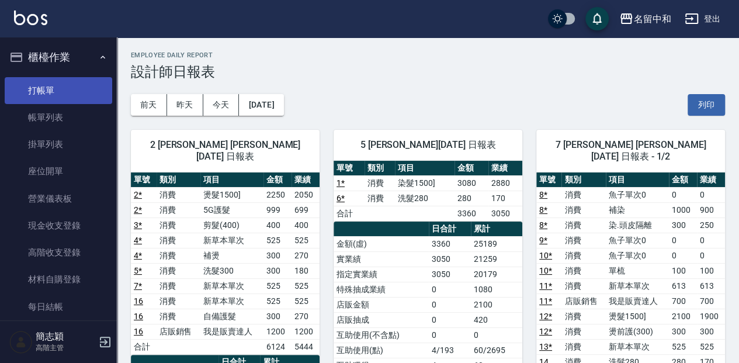
click at [82, 92] on link "打帳單" at bounding box center [59, 90] width 108 height 27
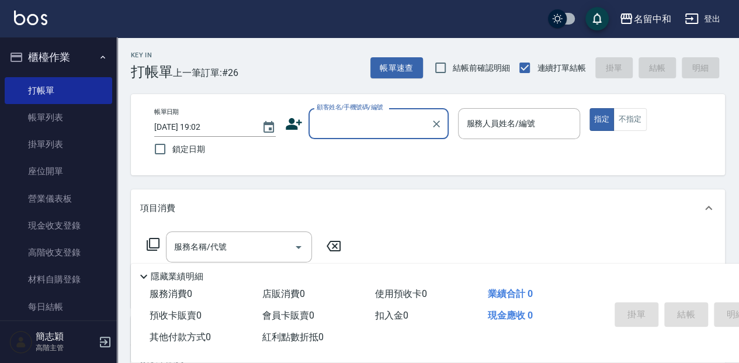
click at [331, 123] on input "顧客姓名/手機號碼/編號" at bounding box center [370, 123] width 112 height 20
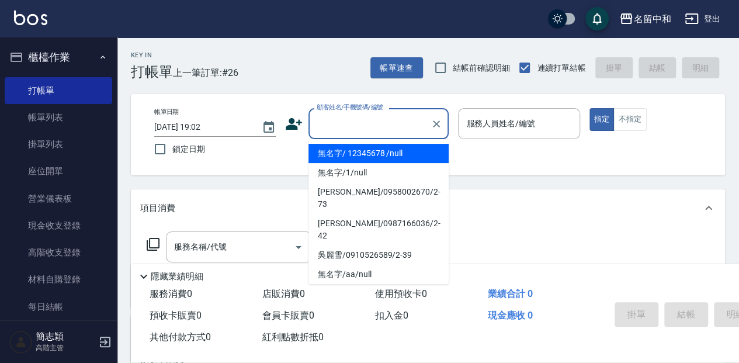
click at [351, 150] on li "無名字/ 12345678 /null" at bounding box center [379, 153] width 140 height 19
type input "無名字/ 12345678 /null"
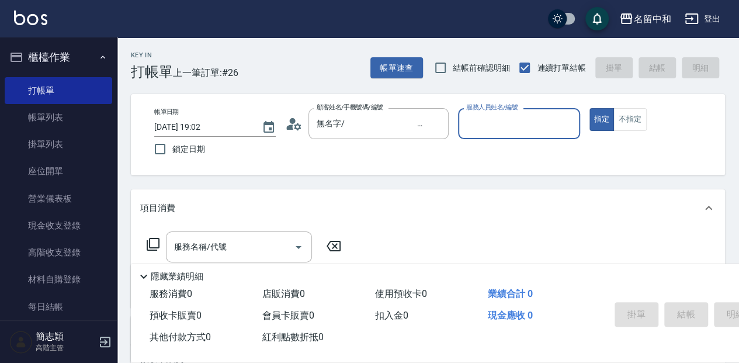
click at [525, 123] on input "服務人員姓名/編號" at bounding box center [518, 123] width 111 height 20
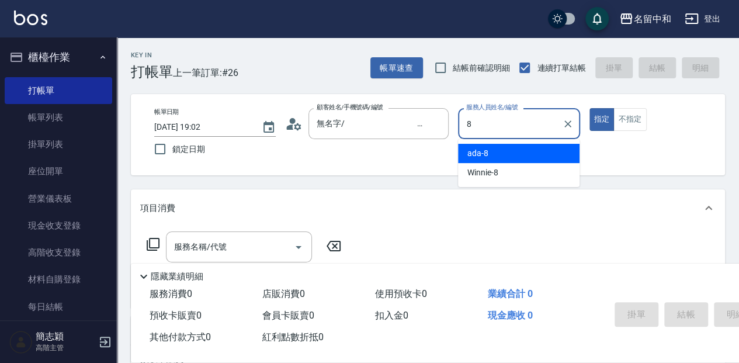
type input "ada-8"
type button "true"
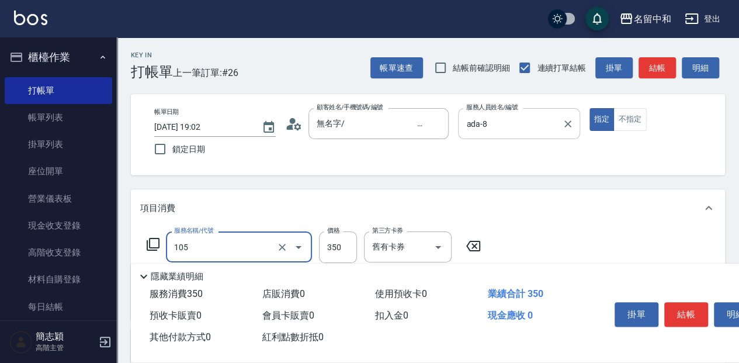
type input "新草本單次(105)"
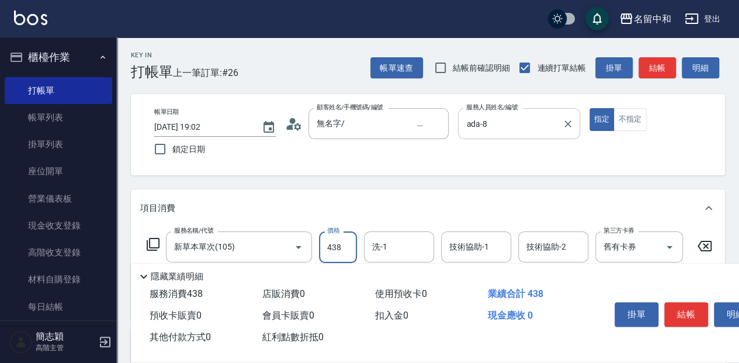
type input "438"
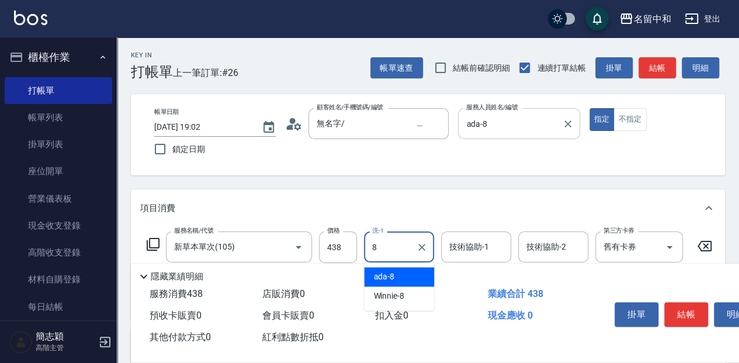
type input "ada-8"
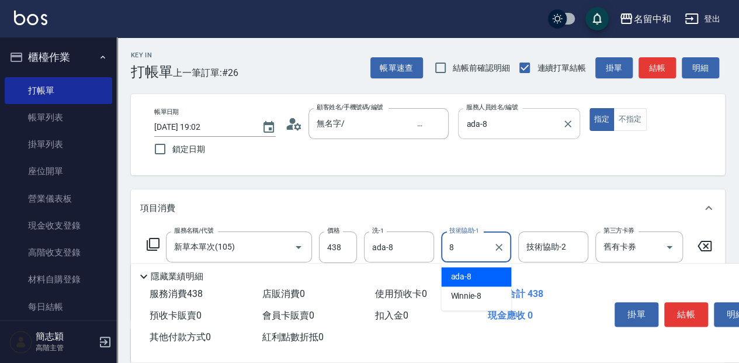
type input "ada-8"
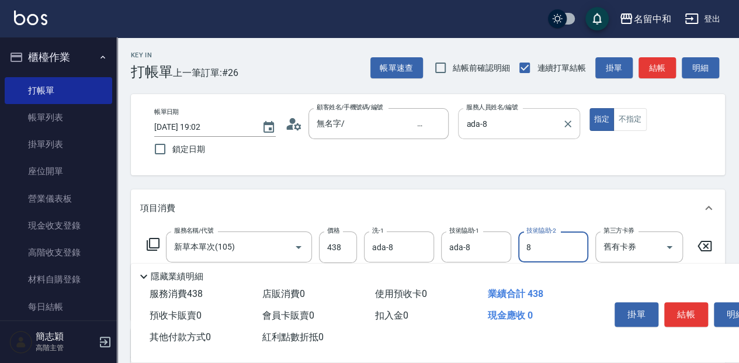
type input "ada-8"
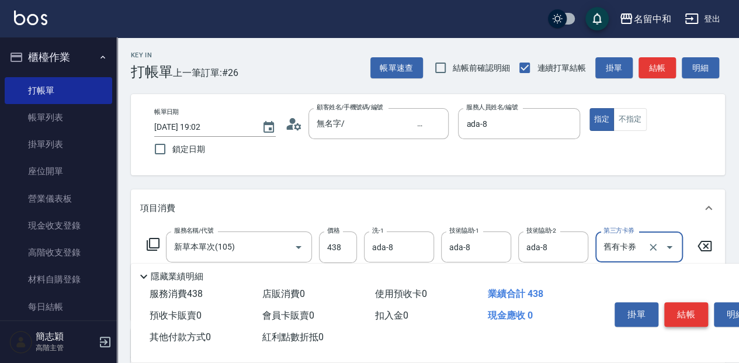
click at [681, 314] on button "結帳" at bounding box center [687, 314] width 44 height 25
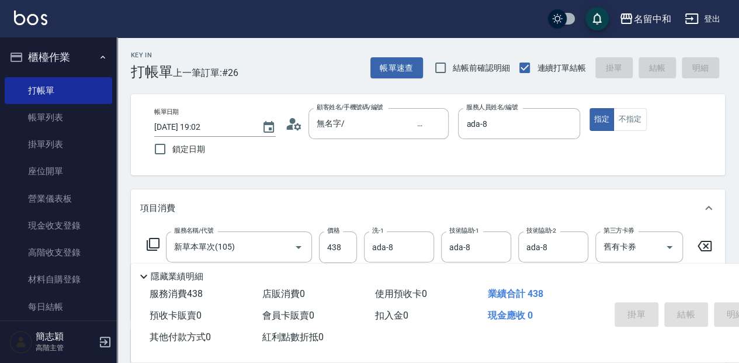
type input "[DATE] 19:05"
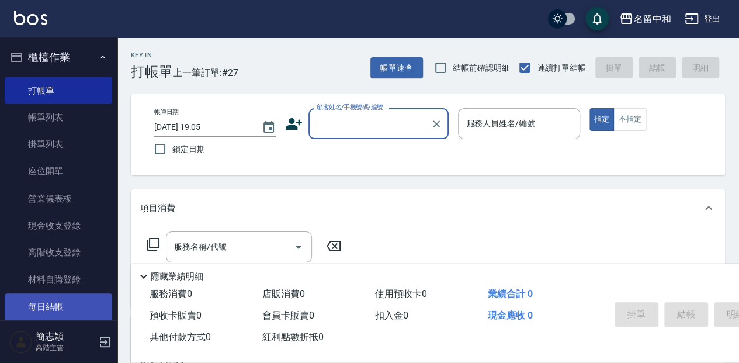
click at [70, 301] on link "每日結帳" at bounding box center [59, 306] width 108 height 27
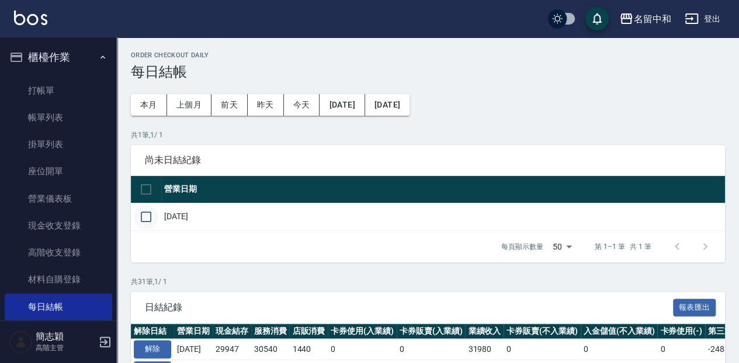
click at [144, 213] on input "checkbox" at bounding box center [146, 217] width 25 height 25
checkbox input "true"
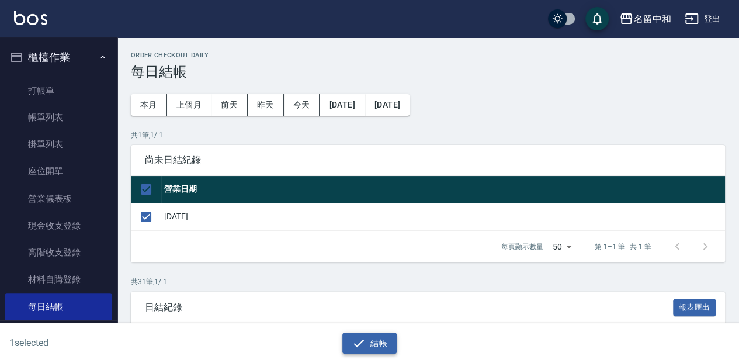
click at [380, 348] on button "結帳" at bounding box center [369, 344] width 54 height 22
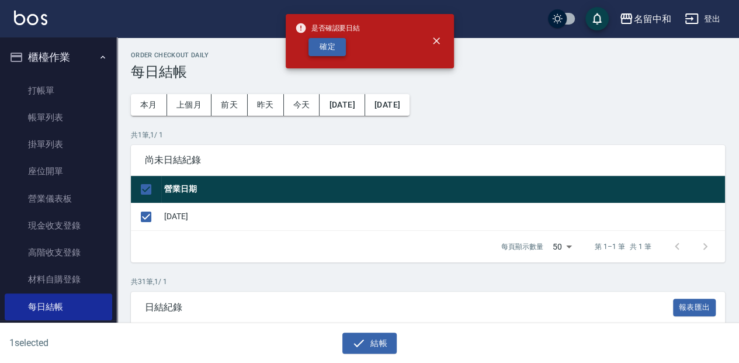
click at [338, 41] on button "確定" at bounding box center [327, 47] width 37 height 18
checkbox input "false"
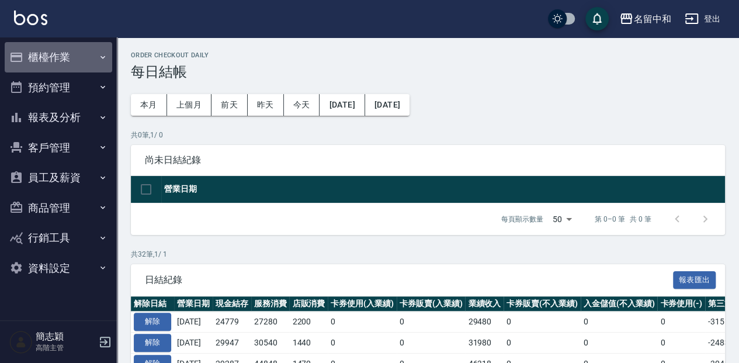
click at [55, 60] on button "櫃檯作業" at bounding box center [59, 57] width 108 height 30
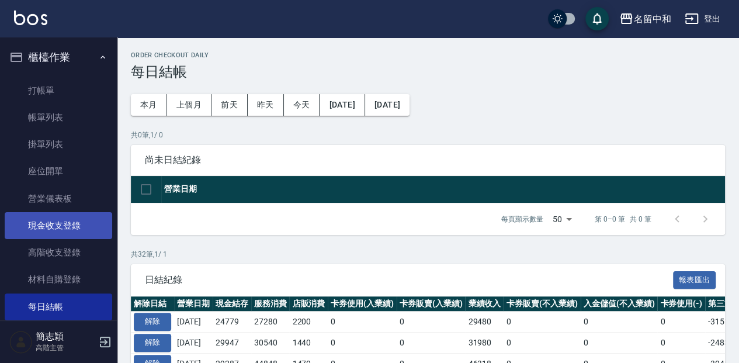
click at [75, 220] on link "現金收支登錄" at bounding box center [59, 225] width 108 height 27
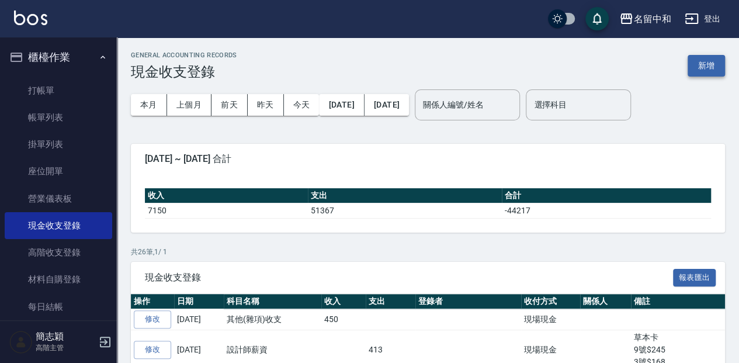
click at [701, 60] on button "新增" at bounding box center [706, 66] width 37 height 22
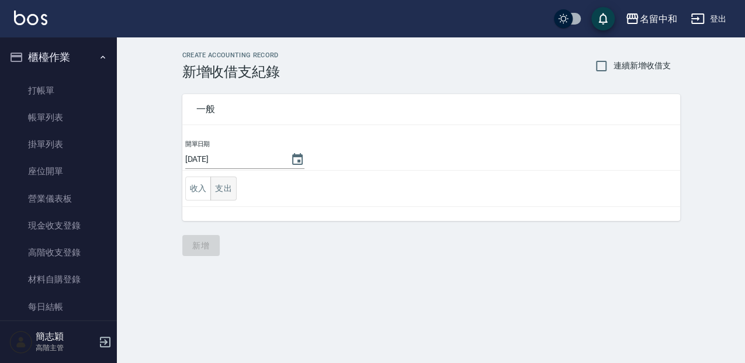
click at [222, 192] on button "支出" at bounding box center [223, 189] width 26 height 24
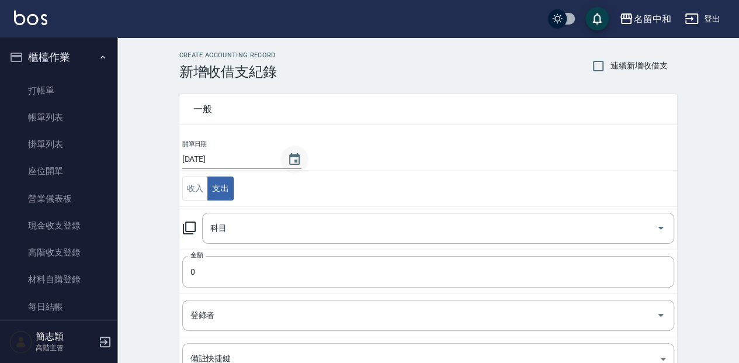
click at [288, 160] on icon "Choose date, selected date is 2025-09-23" at bounding box center [295, 160] width 14 height 14
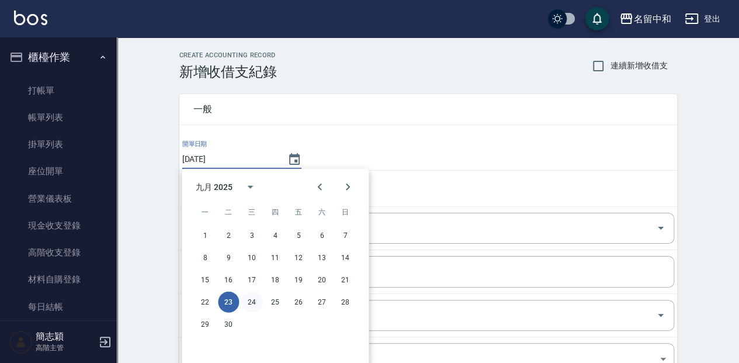
click at [256, 298] on button "24" at bounding box center [251, 302] width 21 height 21
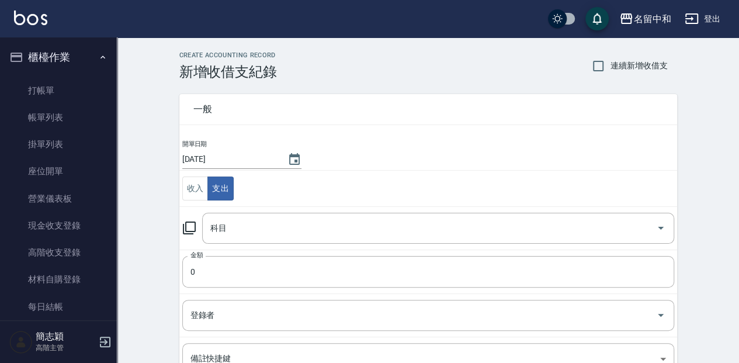
type input "2025/09/24"
click at [252, 232] on input "科目" at bounding box center [429, 228] width 444 height 20
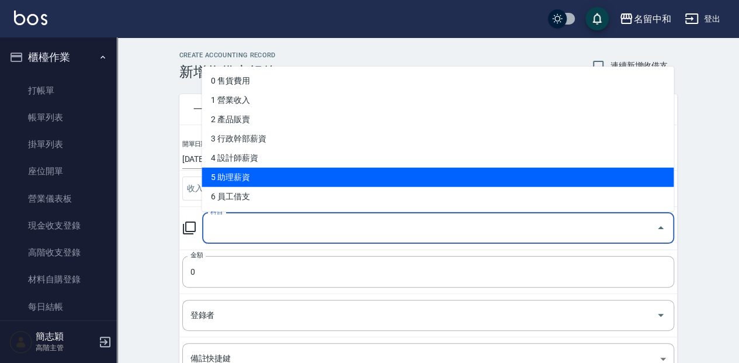
click at [269, 179] on li "5 助理薪資" at bounding box center [438, 176] width 472 height 19
type input "5 助理薪資"
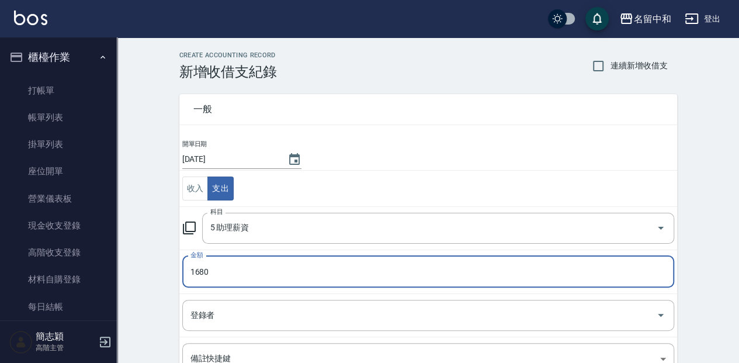
type input "1680"
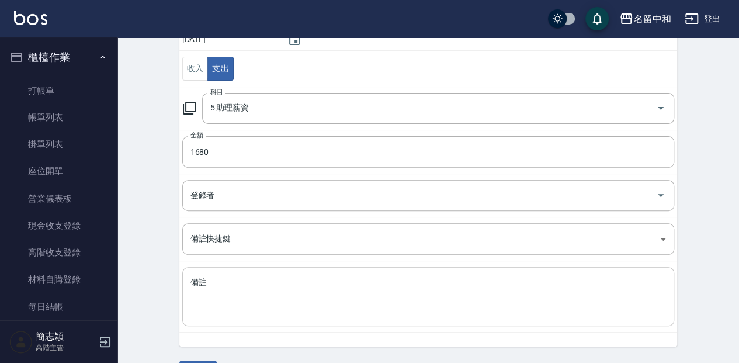
scroll to position [151, 0]
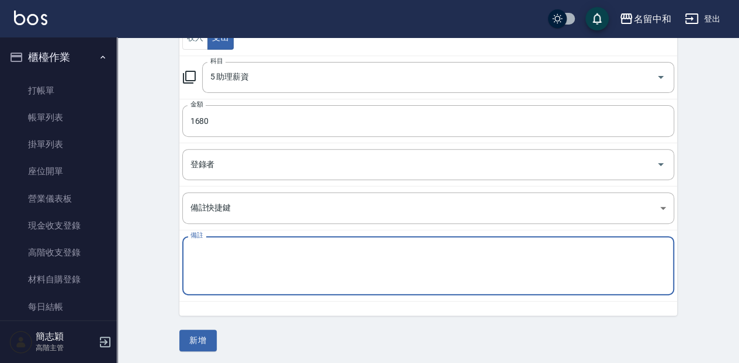
click at [320, 275] on textarea "備註" at bounding box center [429, 266] width 476 height 40
type textarea "萱9/20"
drag, startPoint x: 177, startPoint y: 344, endPoint x: 189, endPoint y: 341, distance: 13.2
click at [178, 344] on div "CREATE ACCOUNTING RECORD 新增收借支紀錄 連續新增收借支 一般 開單日期 2025/09/24 收入 支出 科目 5 助理薪資 科目 …" at bounding box center [428, 126] width 526 height 451
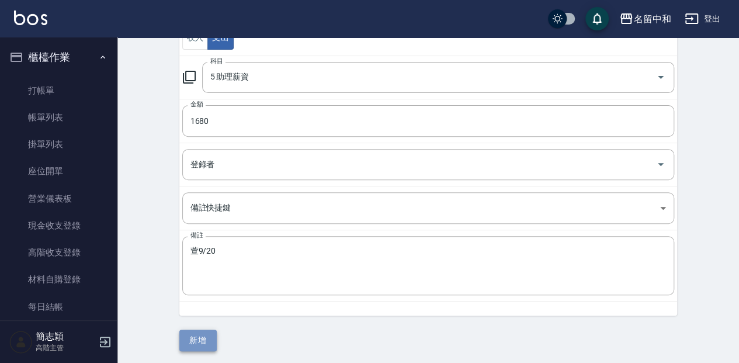
click at [191, 341] on button "新增" at bounding box center [197, 341] width 37 height 22
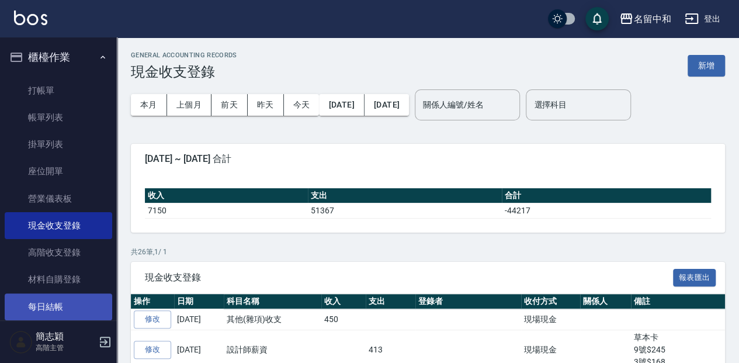
drag, startPoint x: 72, startPoint y: 304, endPoint x: 61, endPoint y: 302, distance: 11.3
click at [72, 304] on link "每日結帳" at bounding box center [59, 306] width 108 height 27
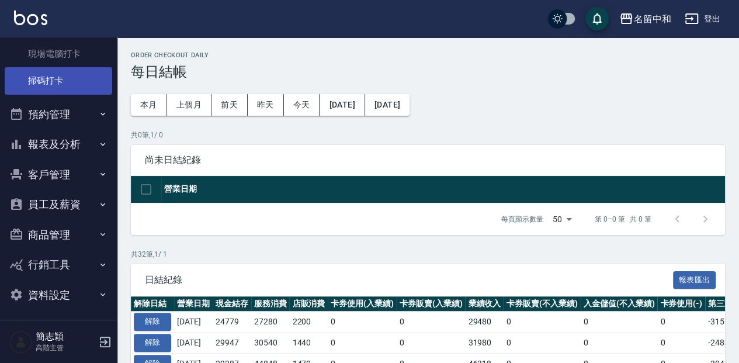
scroll to position [310, 0]
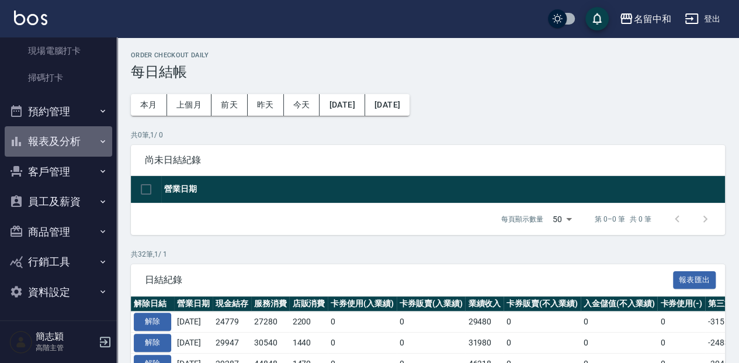
click at [85, 144] on button "報表及分析" at bounding box center [59, 141] width 108 height 30
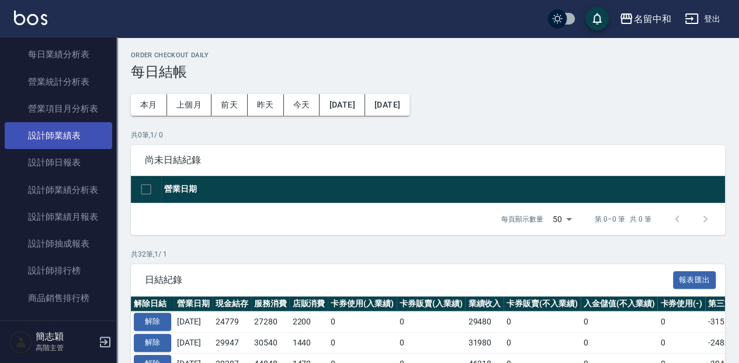
scroll to position [739, 0]
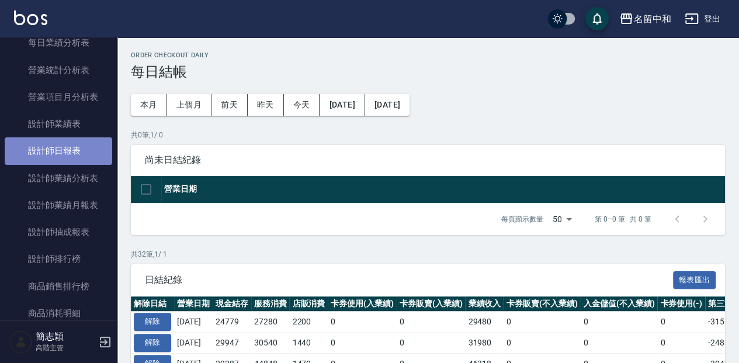
click at [84, 153] on link "設計師日報表" at bounding box center [59, 150] width 108 height 27
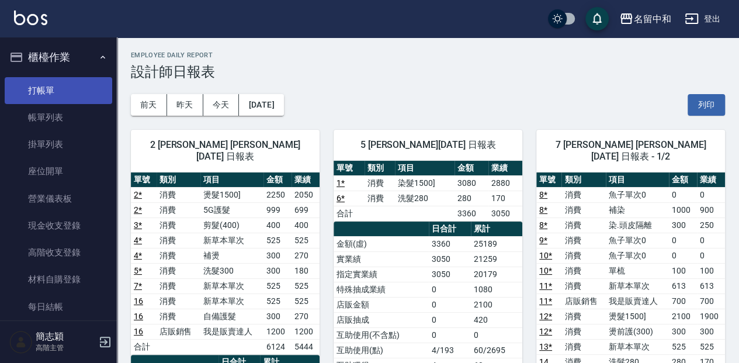
click at [78, 94] on link "打帳單" at bounding box center [59, 90] width 108 height 27
